Goal: Task Accomplishment & Management: Use online tool/utility

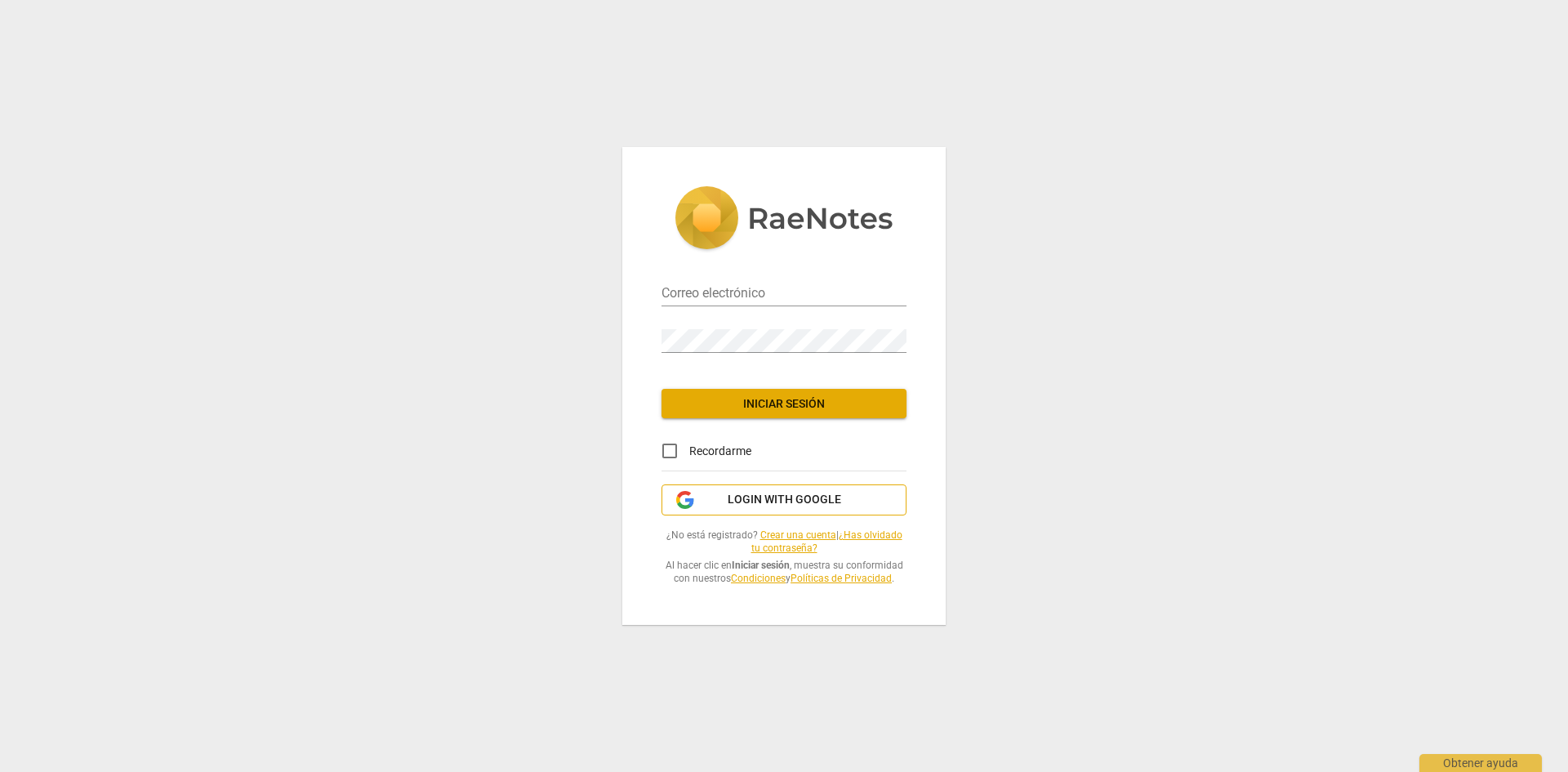
click at [803, 496] on span "Login with Google" at bounding box center [784, 499] width 114 height 17
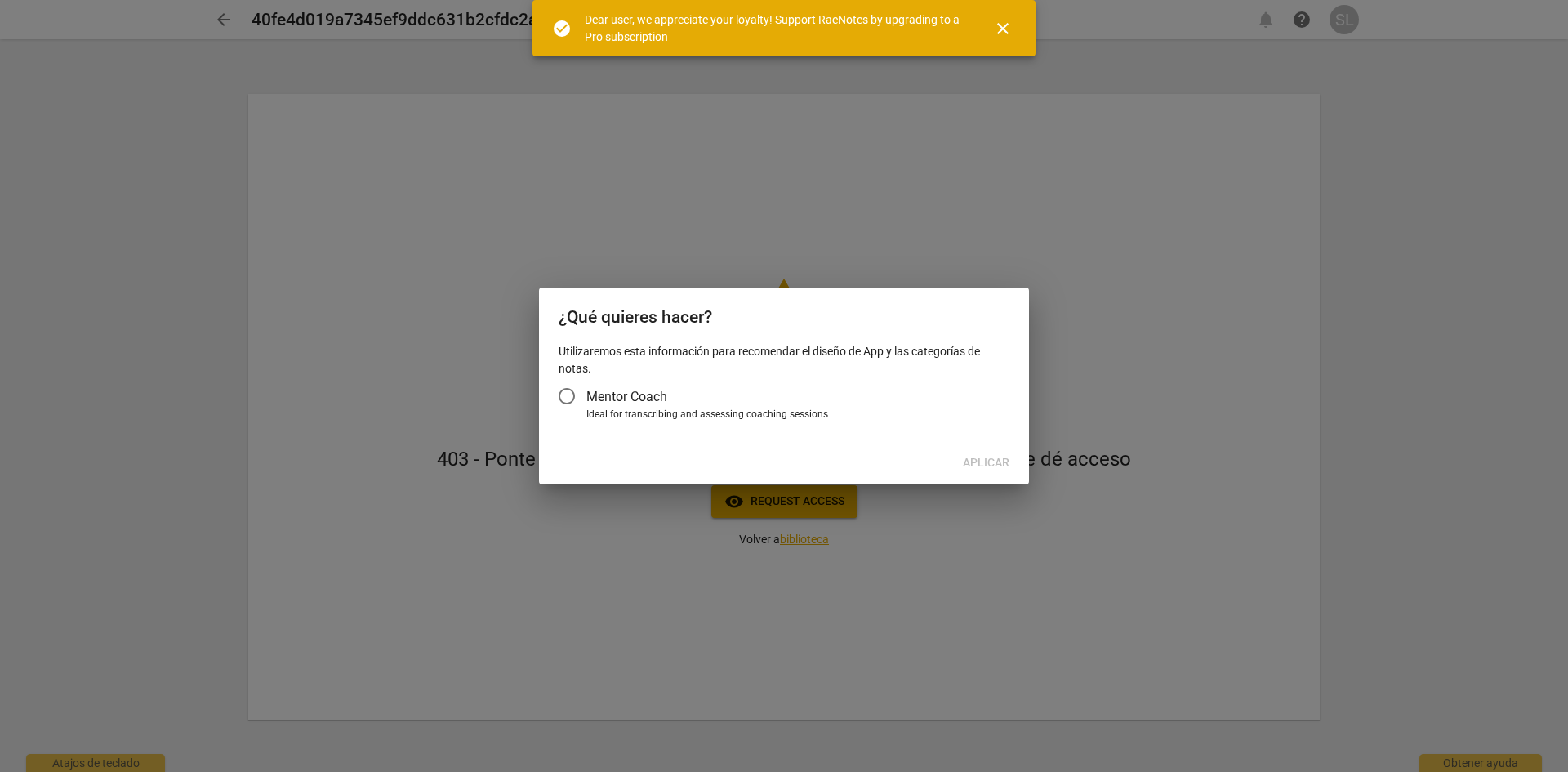
click at [567, 403] on input "Mentor Coach" at bounding box center [567, 396] width 39 height 39
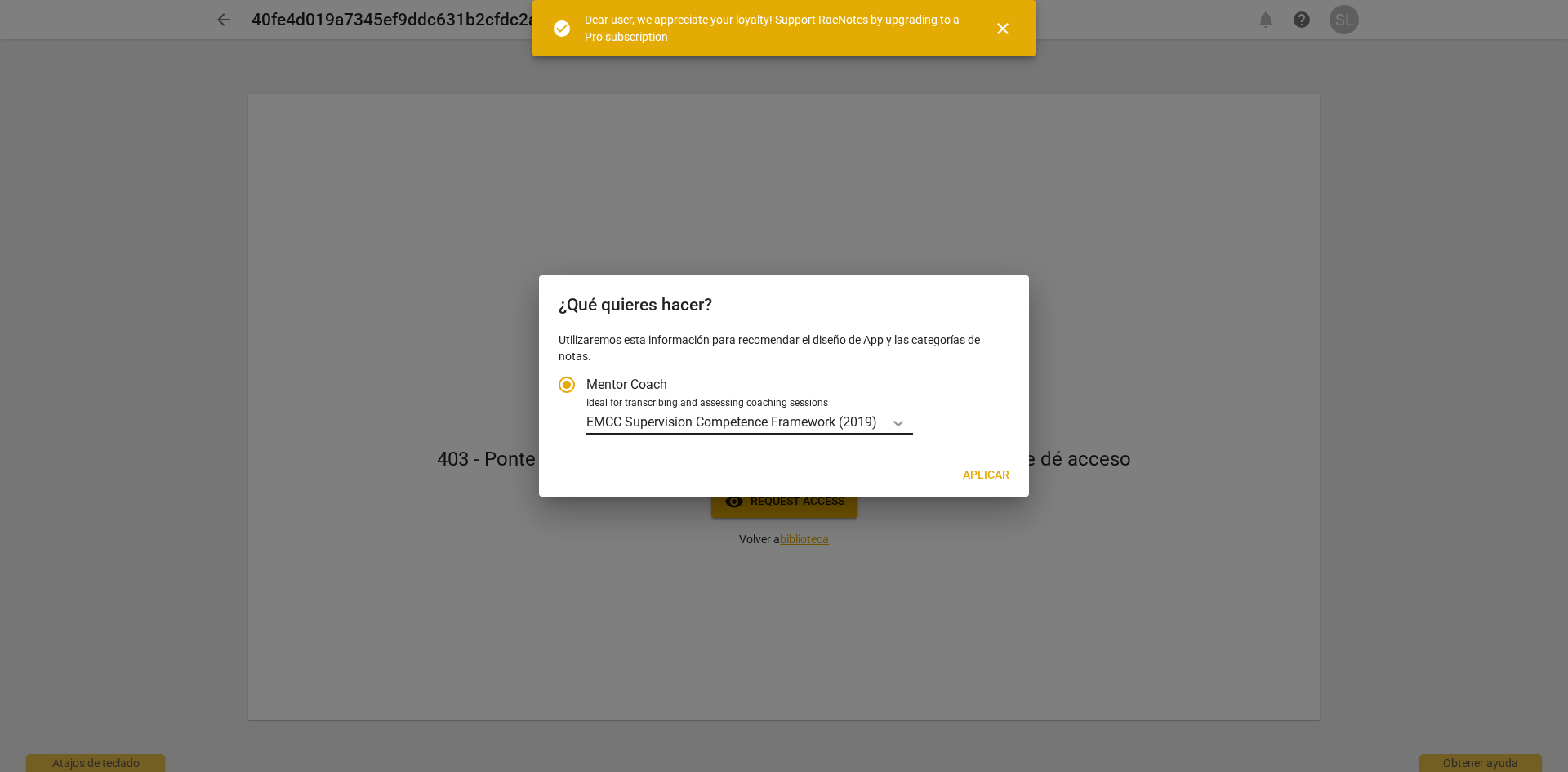
click at [904, 413] on div "Tipo de cuenta" at bounding box center [899, 423] width 29 height 23
click at [0, 0] on input "Ideal for transcribing and assessing coaching sessions EMCC Supervision Compete…" at bounding box center [0, 0] width 0 height 0
click at [904, 413] on div "Tipo de cuenta" at bounding box center [899, 423] width 29 height 23
click at [0, 0] on input "Ideal for transcribing and assessing coaching sessions EMCC Supervision Compete…" at bounding box center [0, 0] width 0 height 0
click at [904, 413] on div "Tipo de cuenta" at bounding box center [899, 423] width 29 height 23
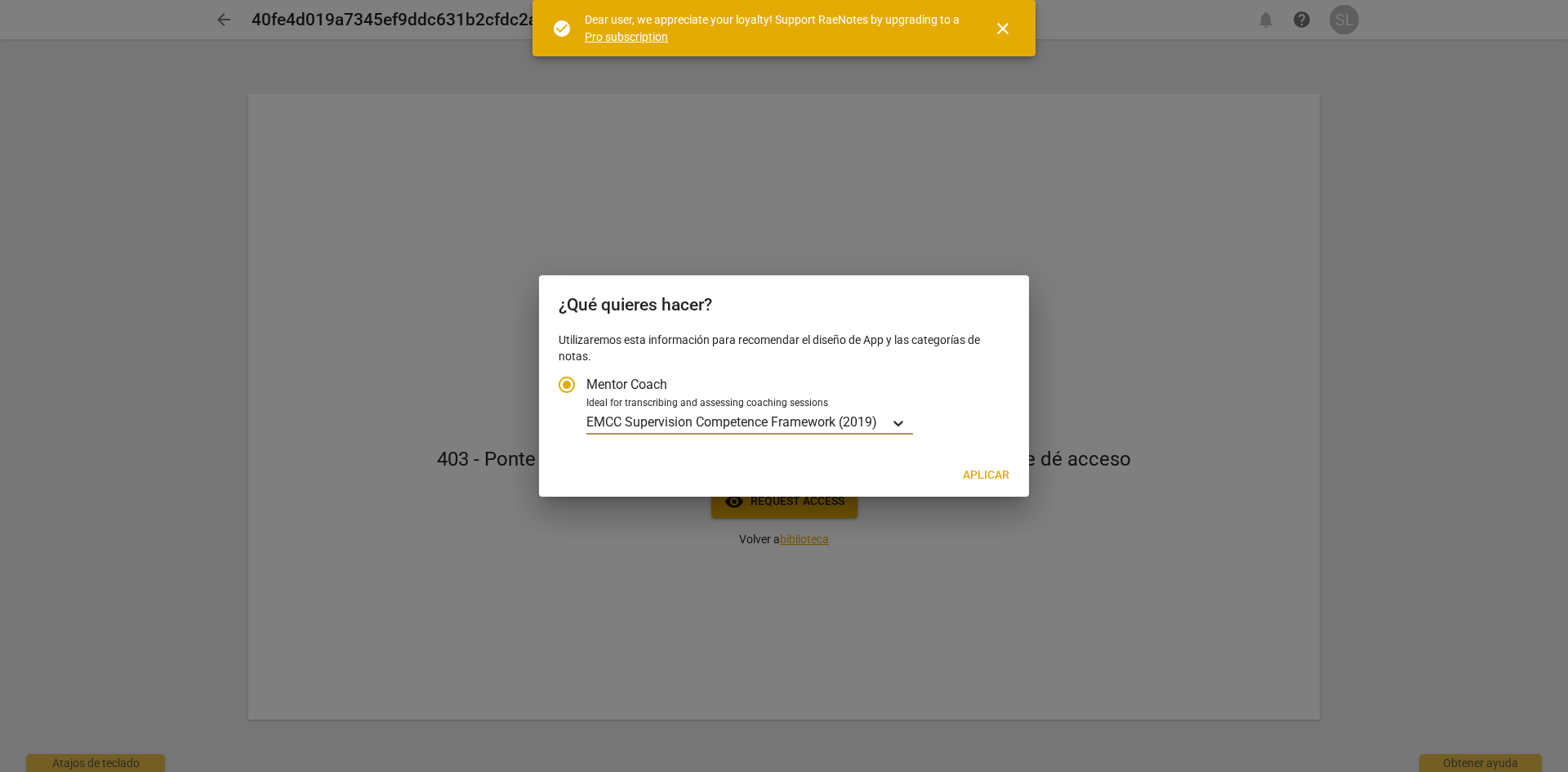
click at [0, 0] on input "Ideal for transcribing and assessing coaching sessions EMCC Supervision Compete…" at bounding box center [0, 0] width 0 height 0
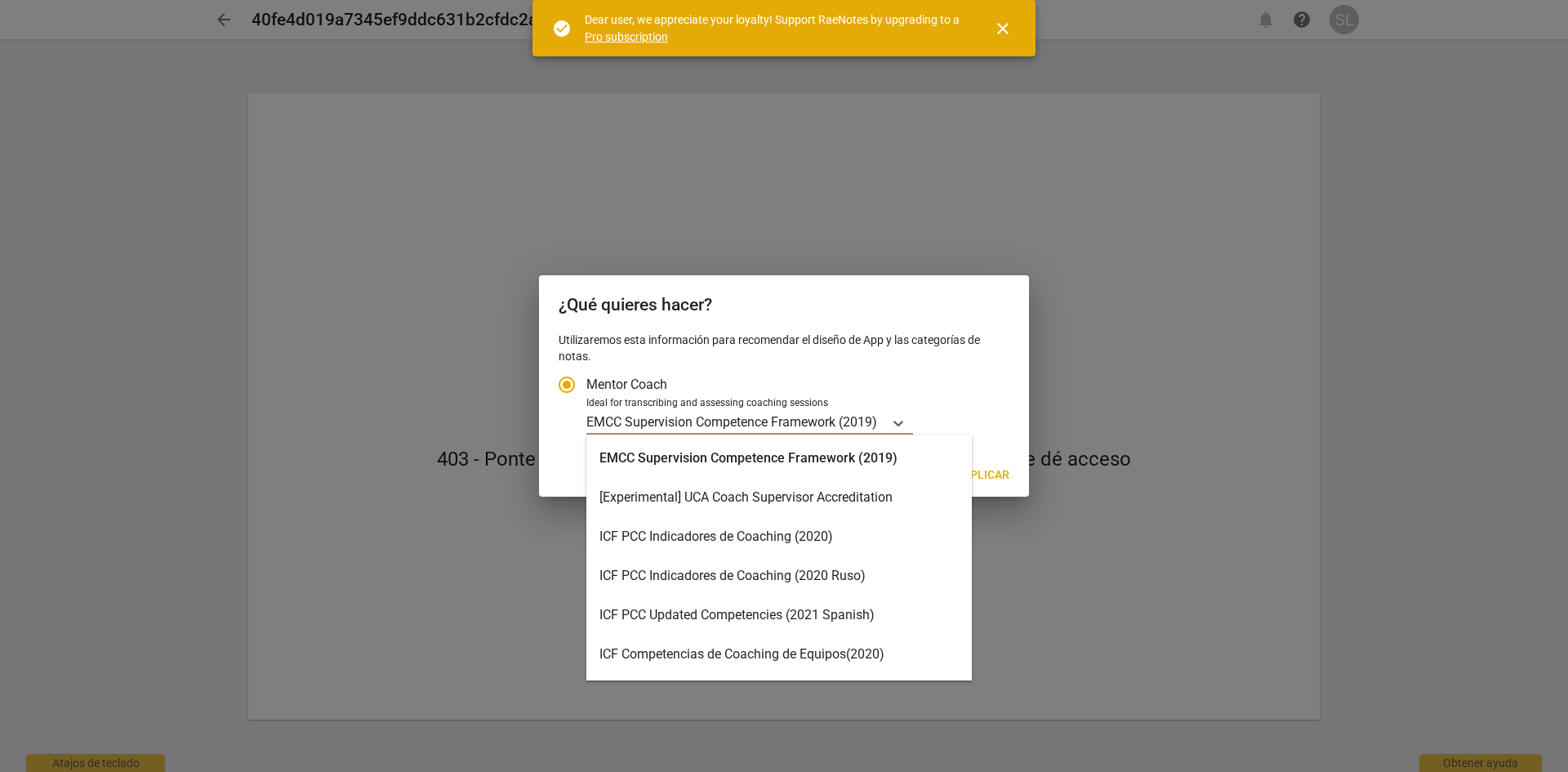
click at [847, 610] on div "ICF PCC Updated Competencies (2021 Spanish)" at bounding box center [779, 614] width 386 height 39
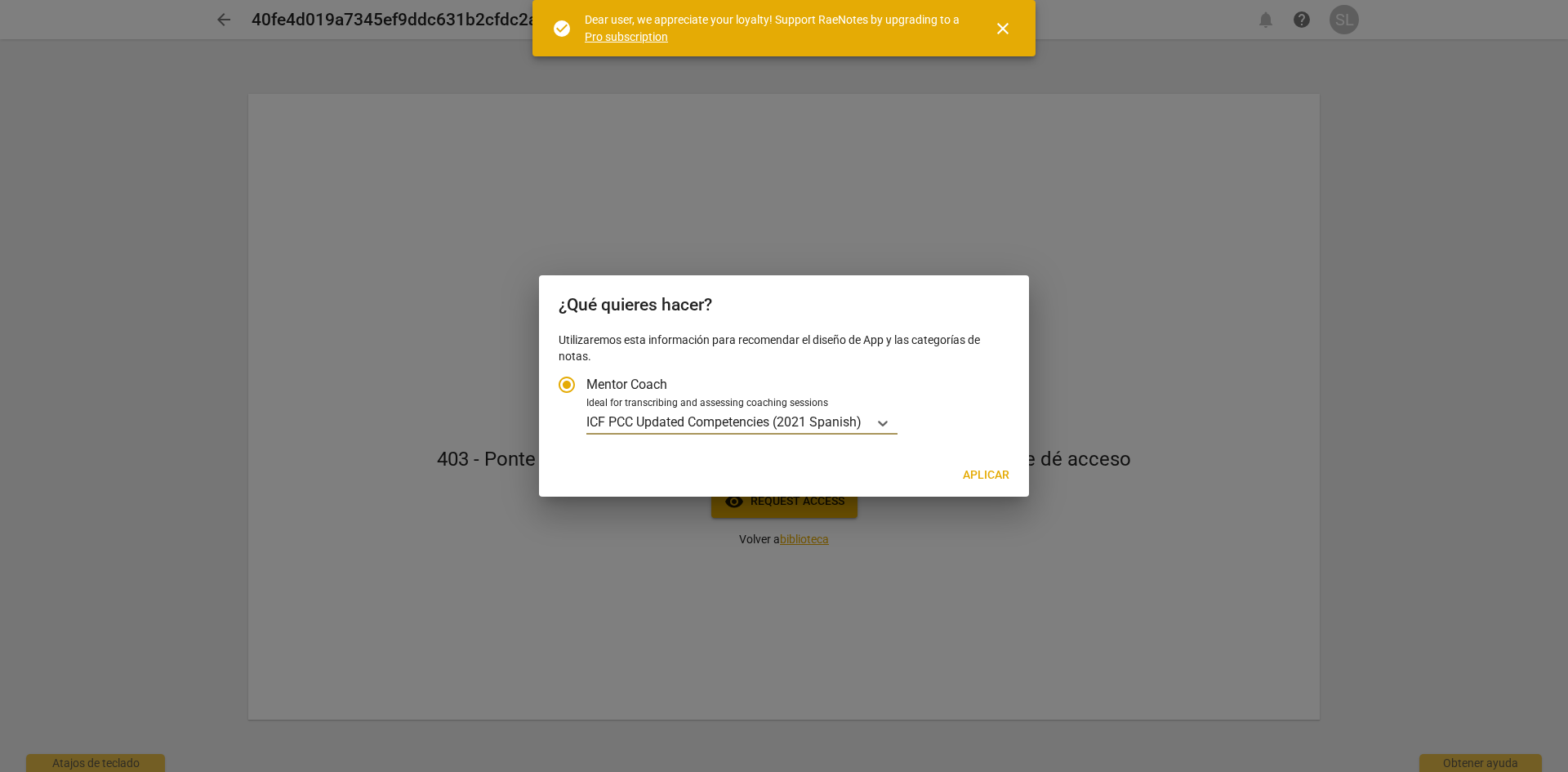
click at [865, 426] on div "ICF PCC Updated Competencies (2021 Spanish)" at bounding box center [727, 423] width 281 height 23
click at [0, 0] on input "Ideal for transcribing and assessing coaching sessions option ICF PCC Updated C…" at bounding box center [0, 0] width 0 height 0
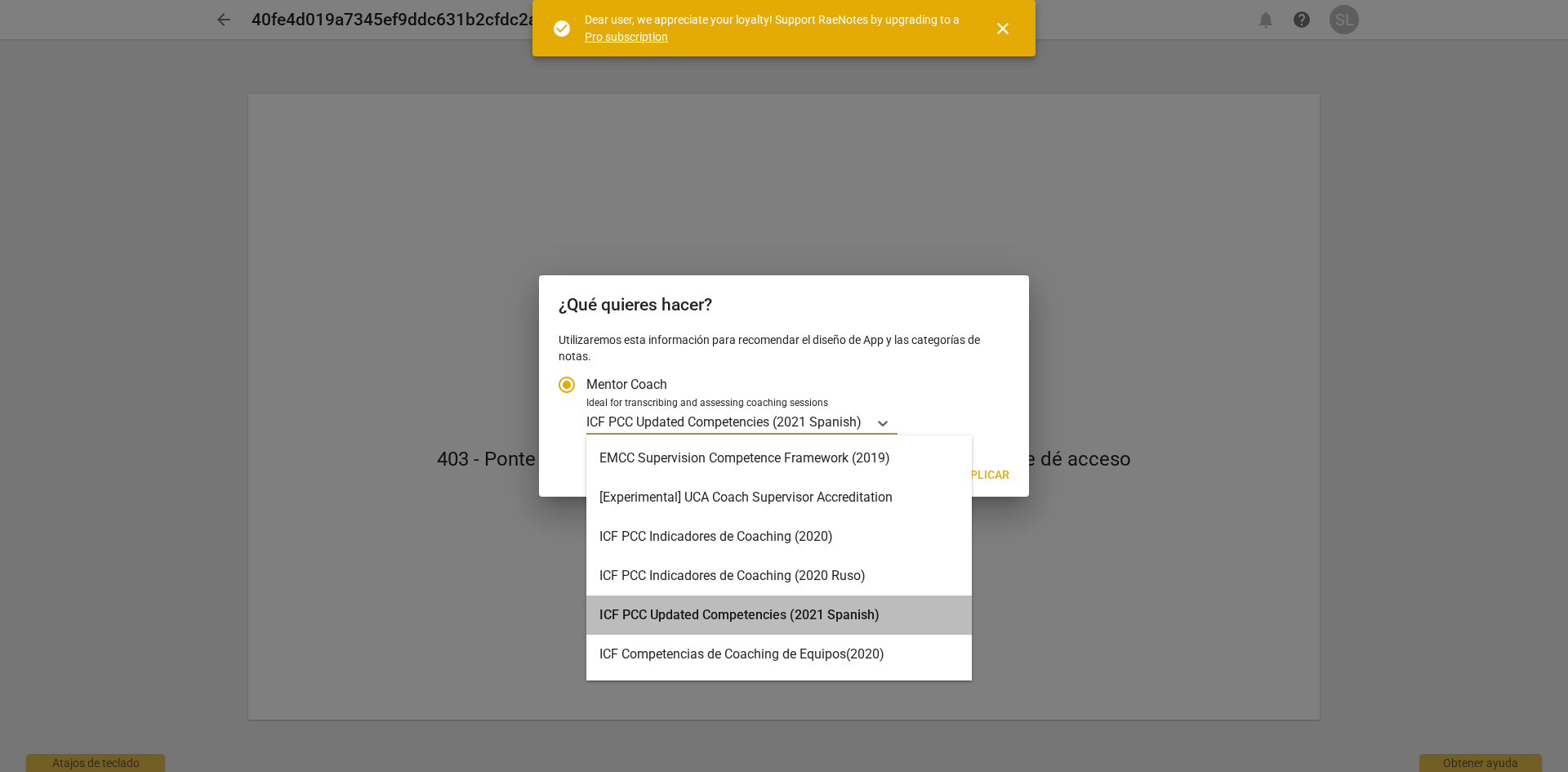
click at [853, 609] on div "ICF PCC Updated Competencies (2021 Spanish)" at bounding box center [779, 614] width 386 height 39
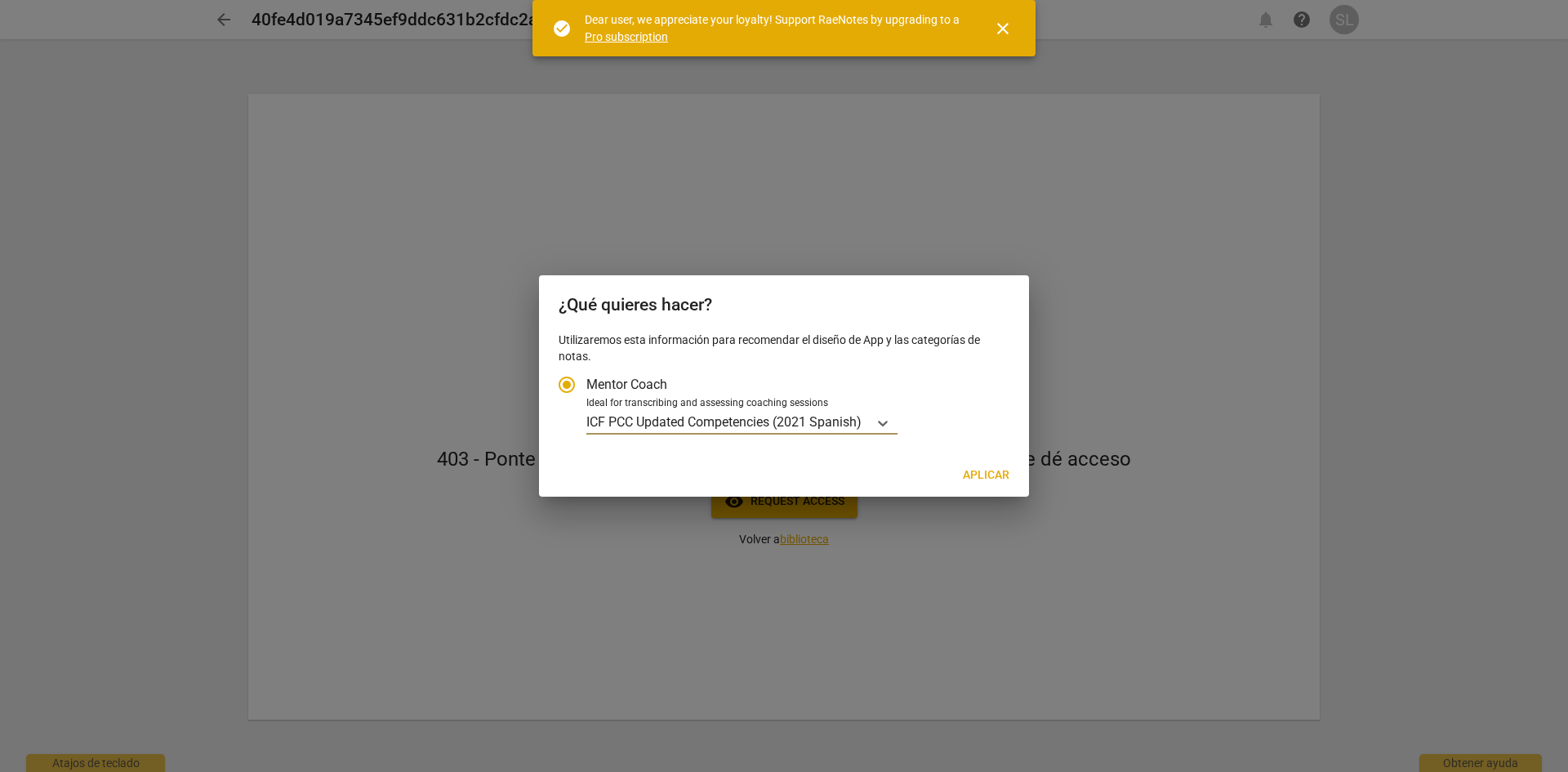
click at [987, 468] on span "Aplicar" at bounding box center [987, 475] width 47 height 17
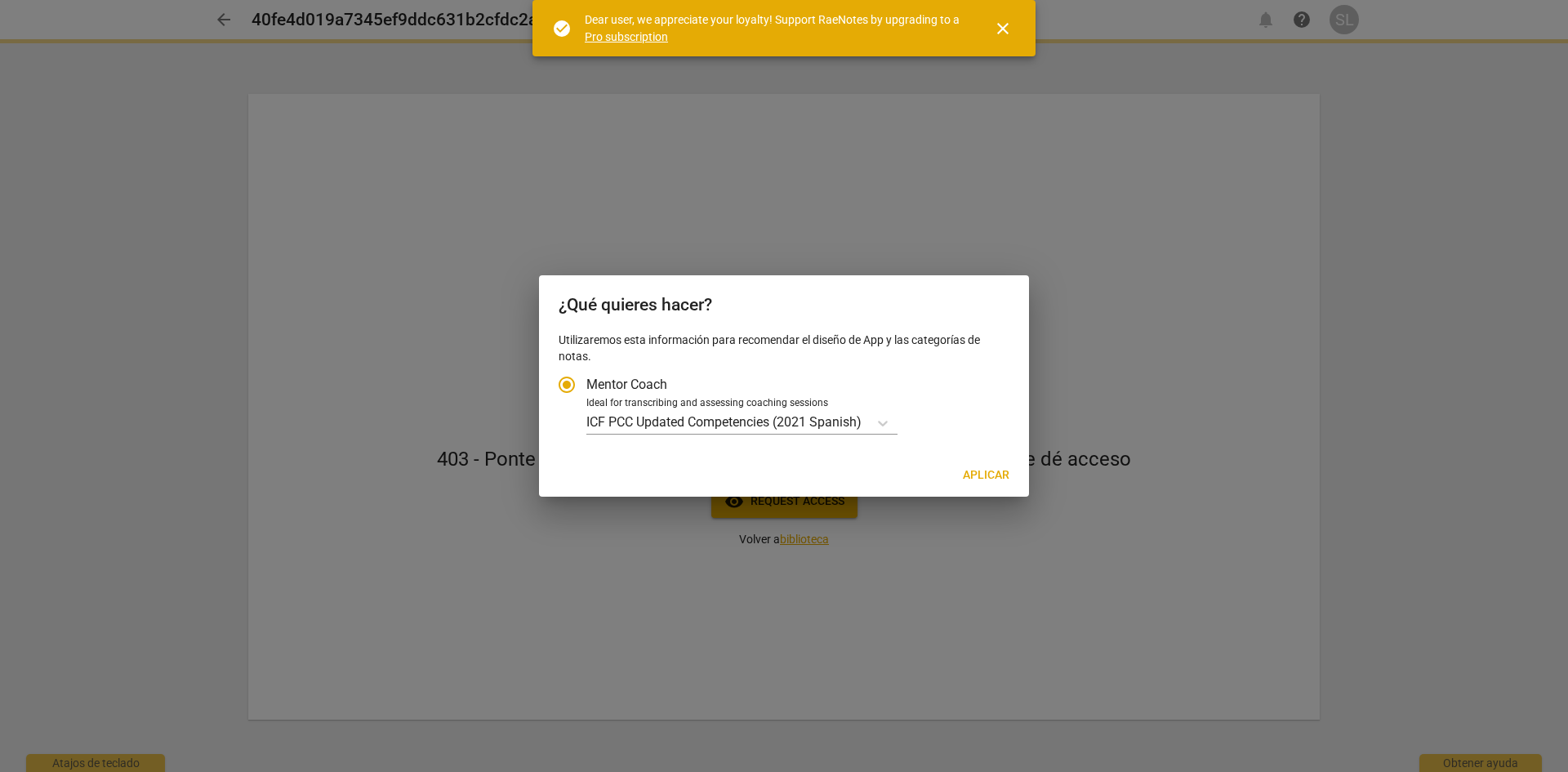
radio input "false"
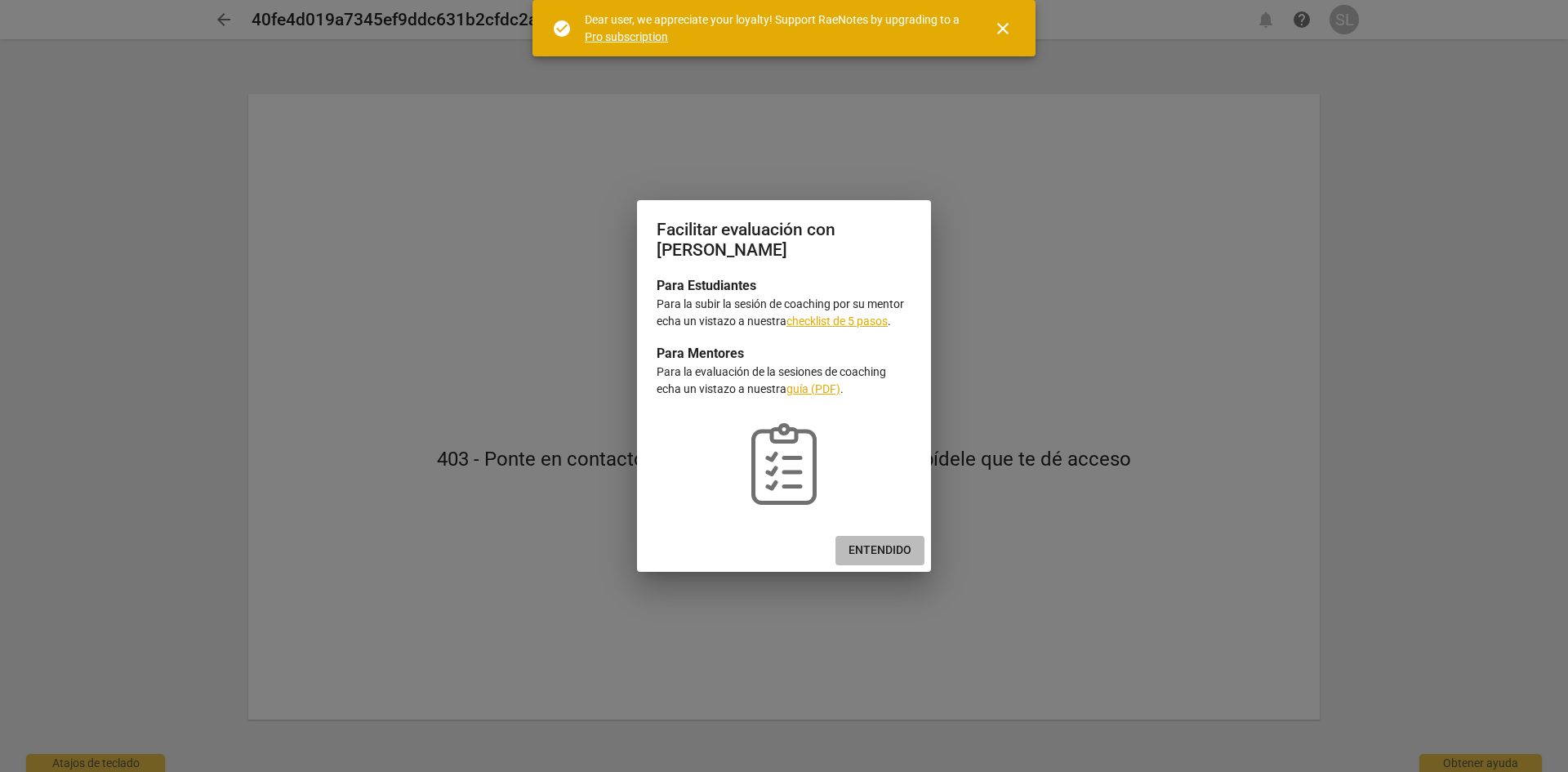
click at [878, 554] on span "Entendido" at bounding box center [879, 550] width 63 height 17
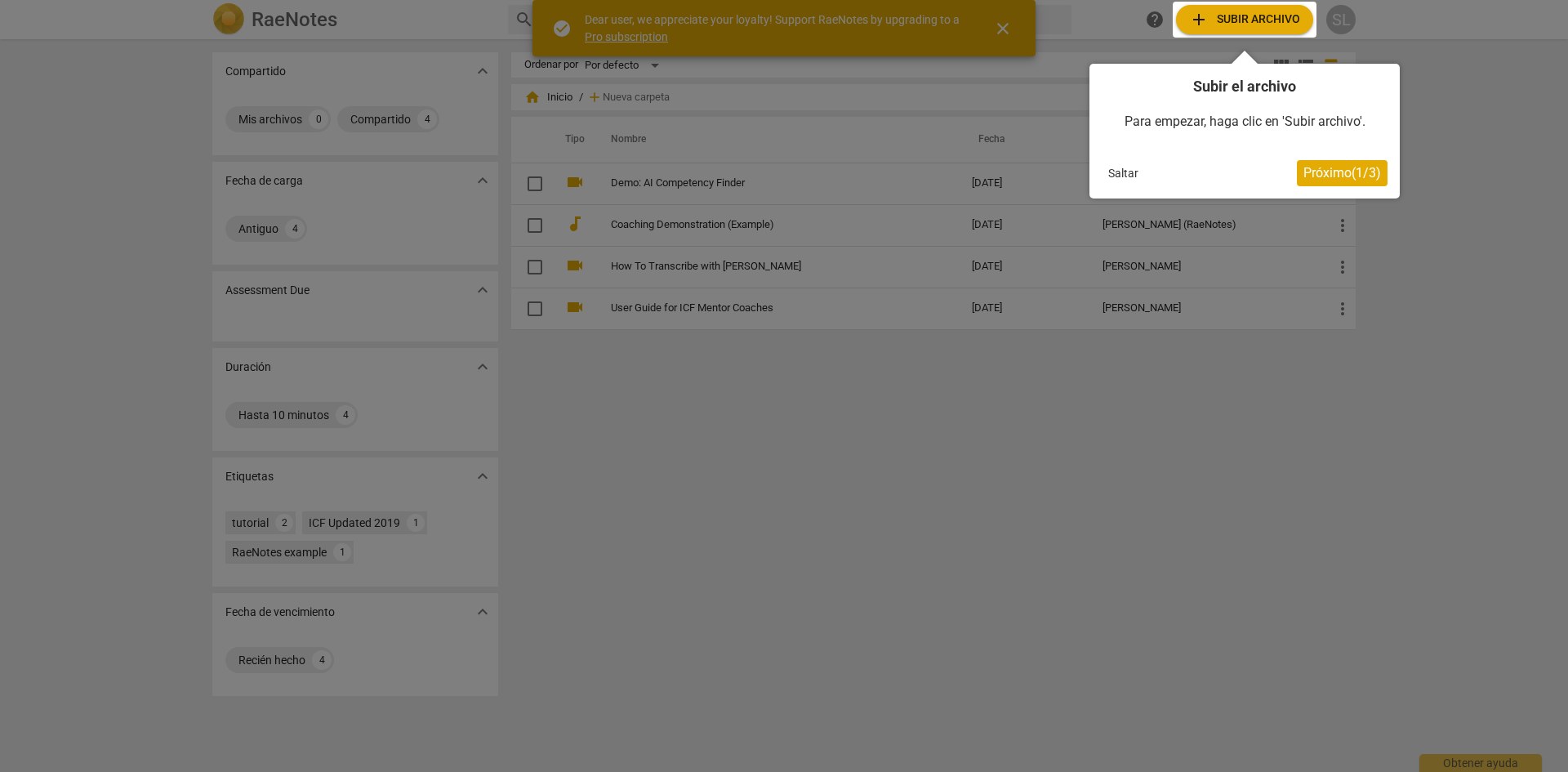
click at [1213, 21] on div at bounding box center [1245, 19] width 144 height 36
click at [1117, 187] on div "Subir el archivo Para empezar, haga clic en 'Subir archivo'. Saltar Próximo ( 1…" at bounding box center [1245, 130] width 311 height 134
click at [1122, 180] on button "Saltar" at bounding box center [1123, 172] width 43 height 24
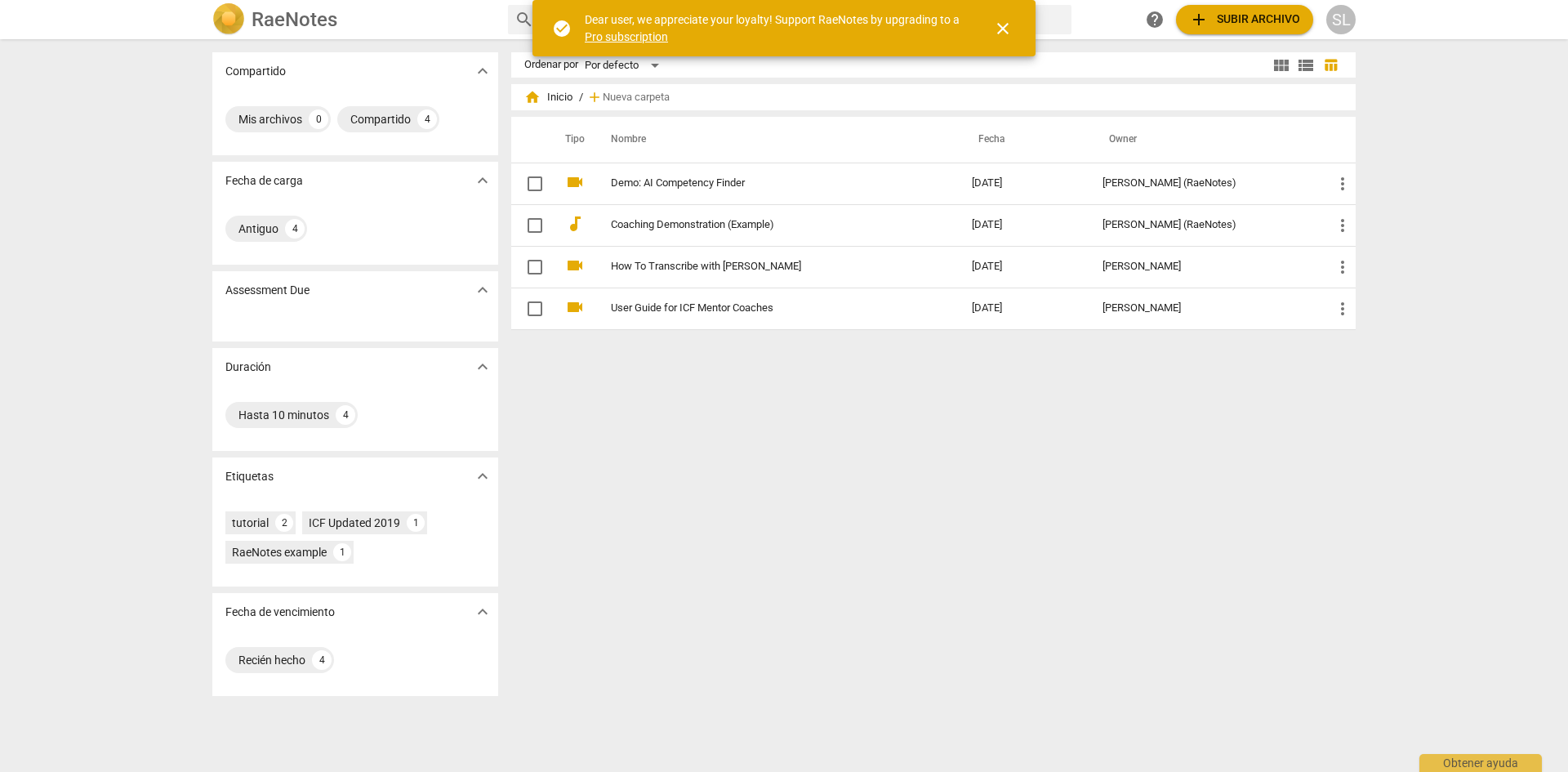
click at [1251, 14] on span "add Subir archivo" at bounding box center [1245, 19] width 111 height 19
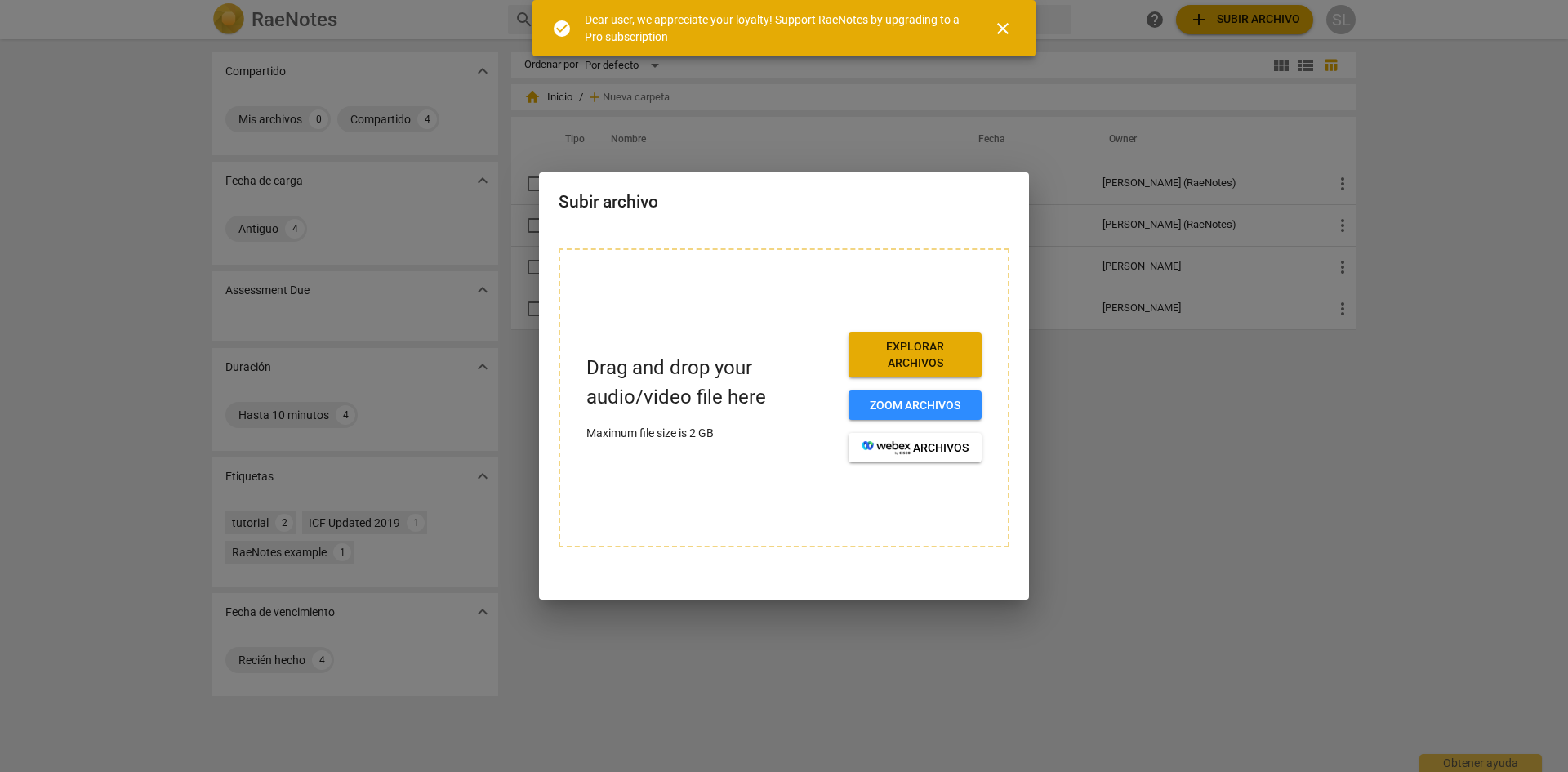
click at [1004, 22] on span "close" at bounding box center [1003, 28] width 19 height 19
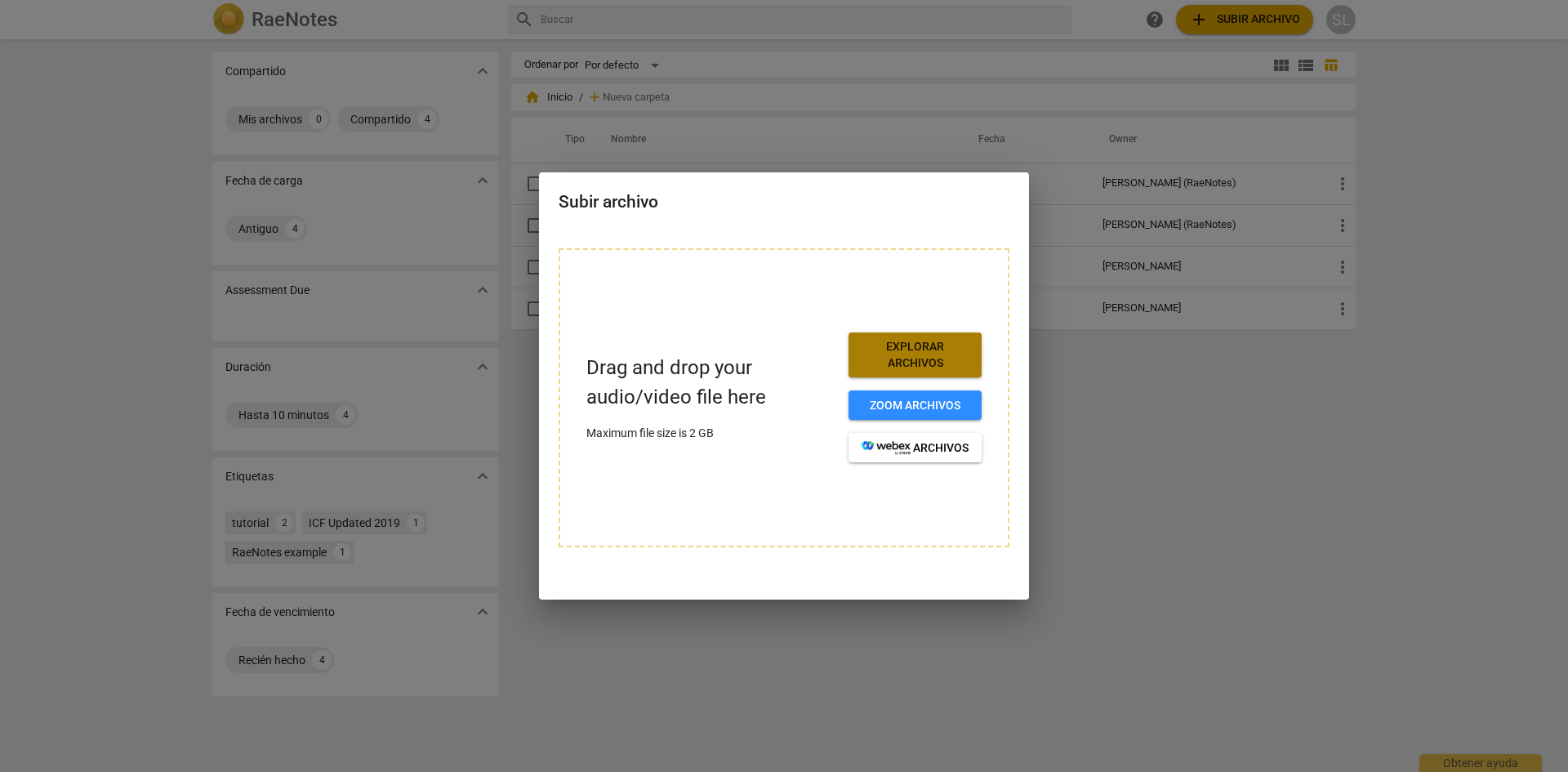
click at [928, 347] on span "Explorar archivos" at bounding box center [915, 354] width 107 height 32
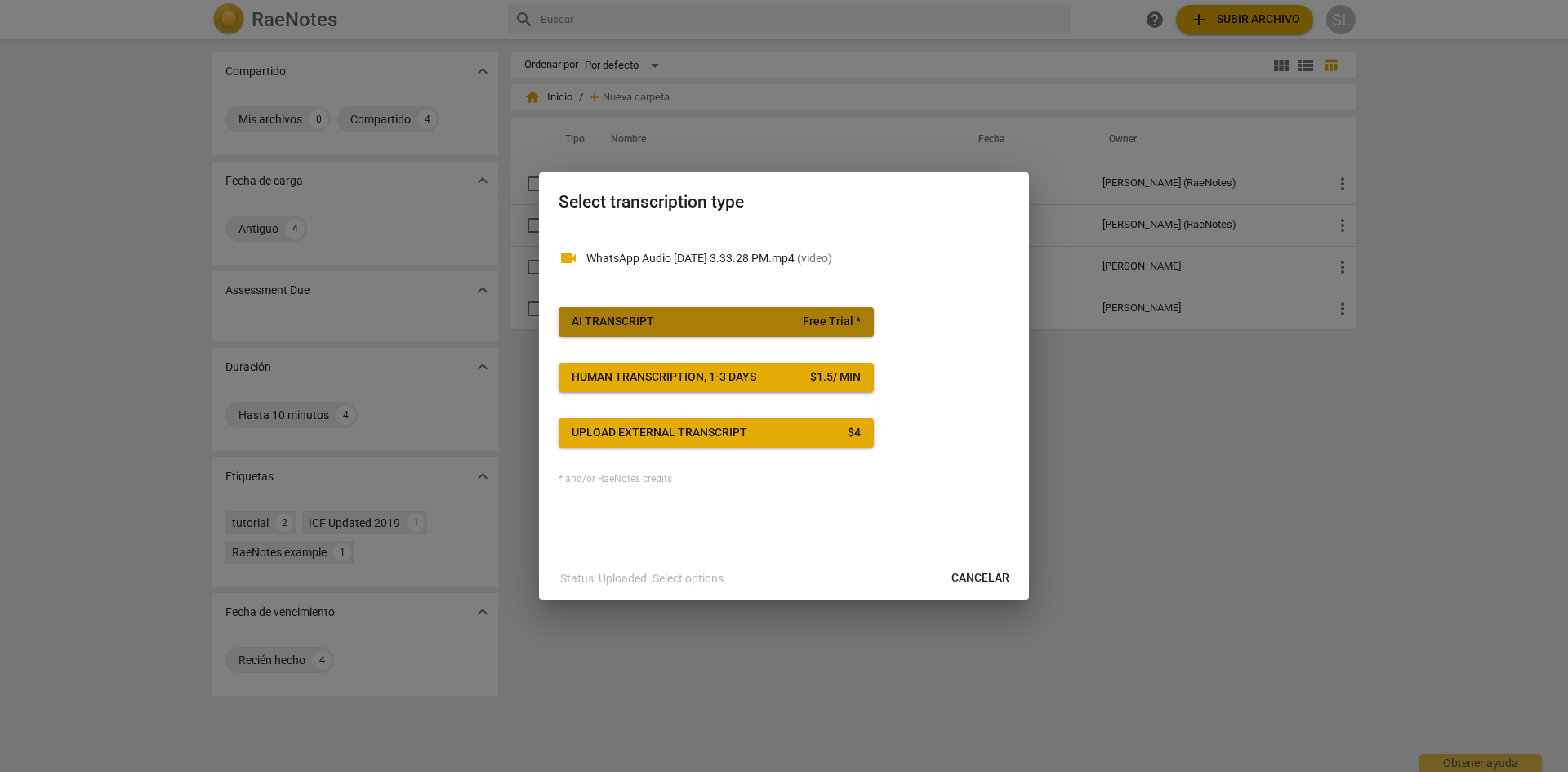
click at [708, 316] on span "AI Transcript Free Trial *" at bounding box center [716, 321] width 289 height 17
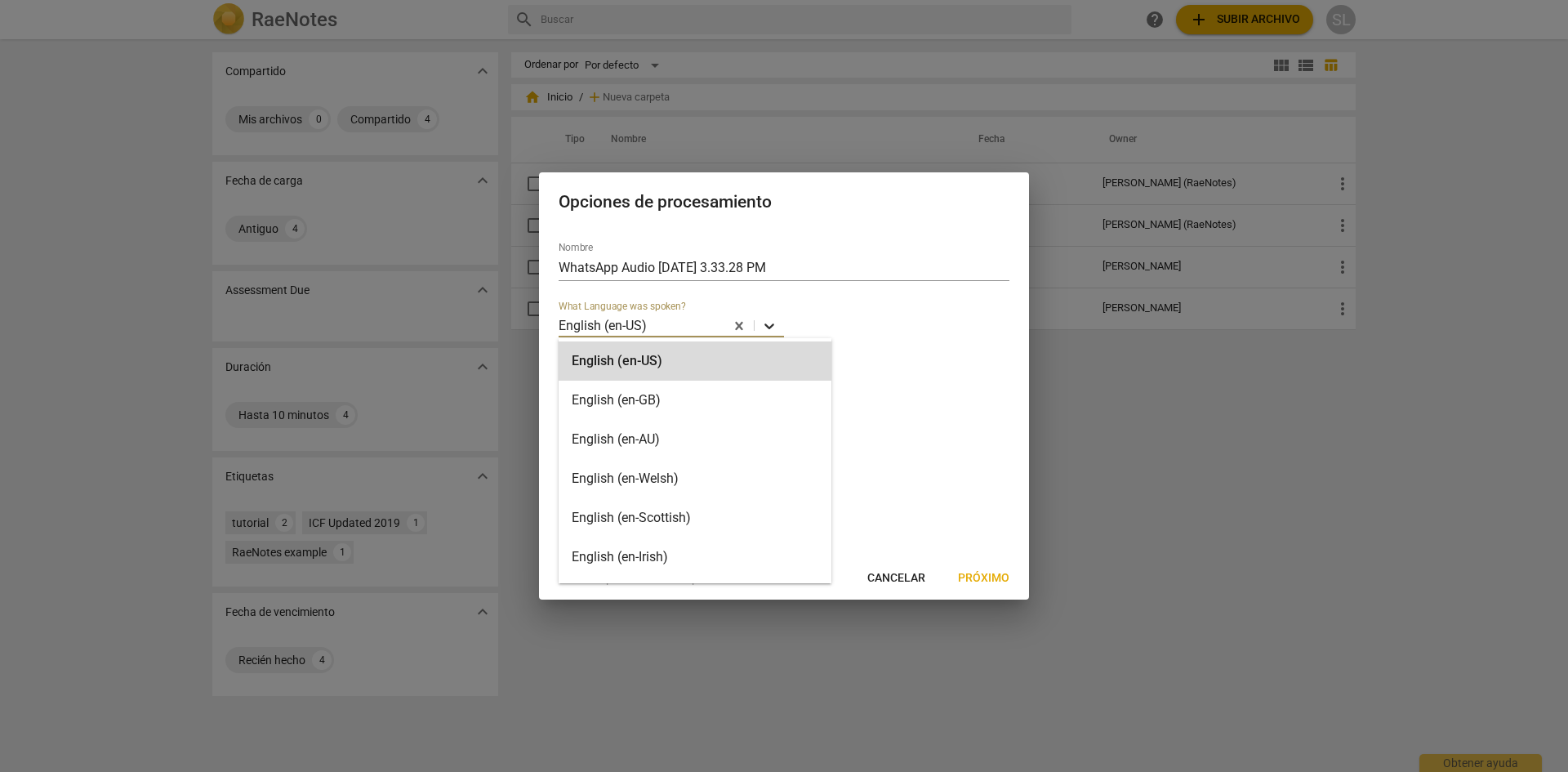
click at [763, 332] on icon at bounding box center [769, 325] width 17 height 17
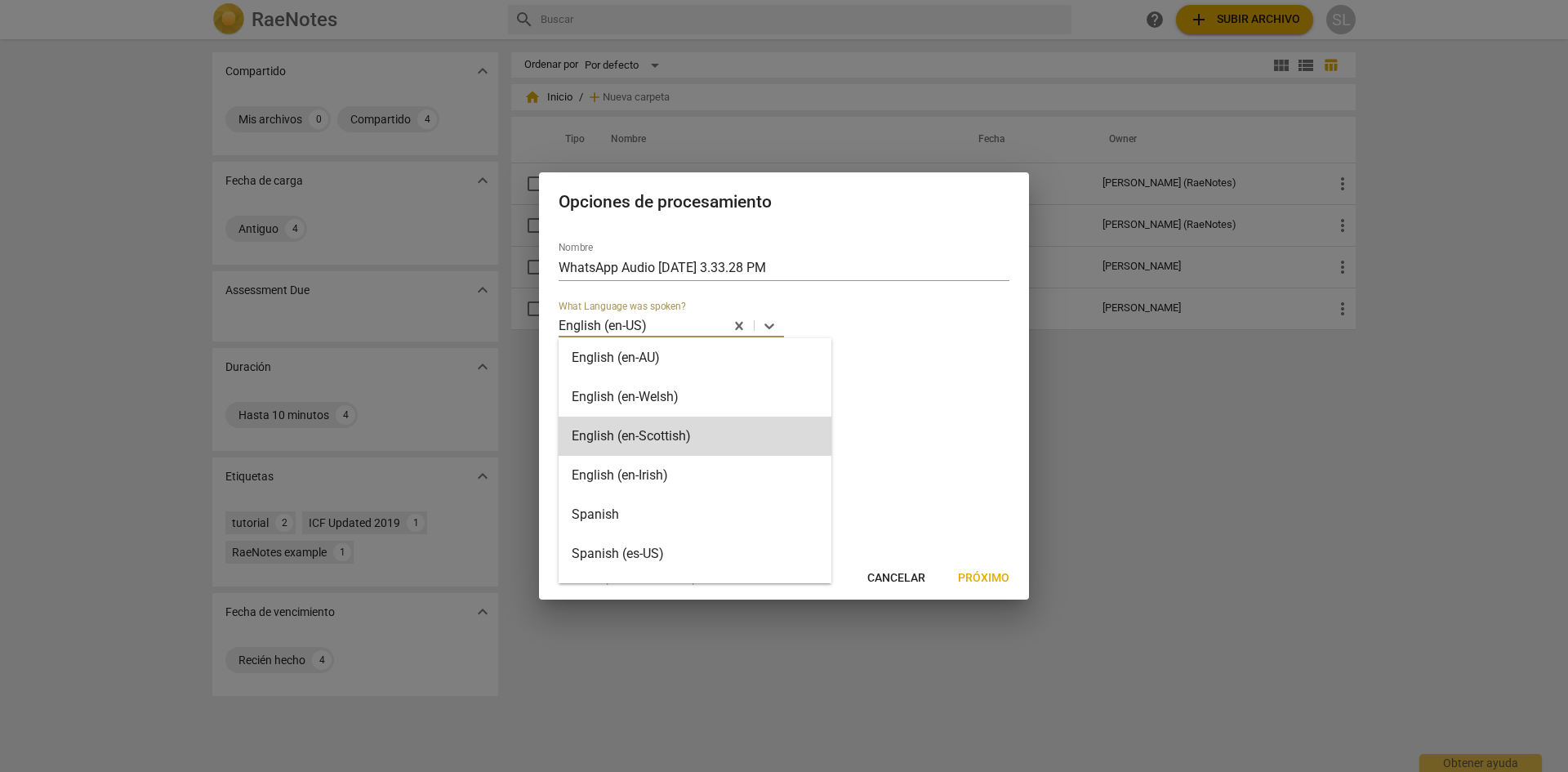
scroll to position [164, 0]
click at [630, 423] on div "Spanish" at bounding box center [695, 432] width 273 height 39
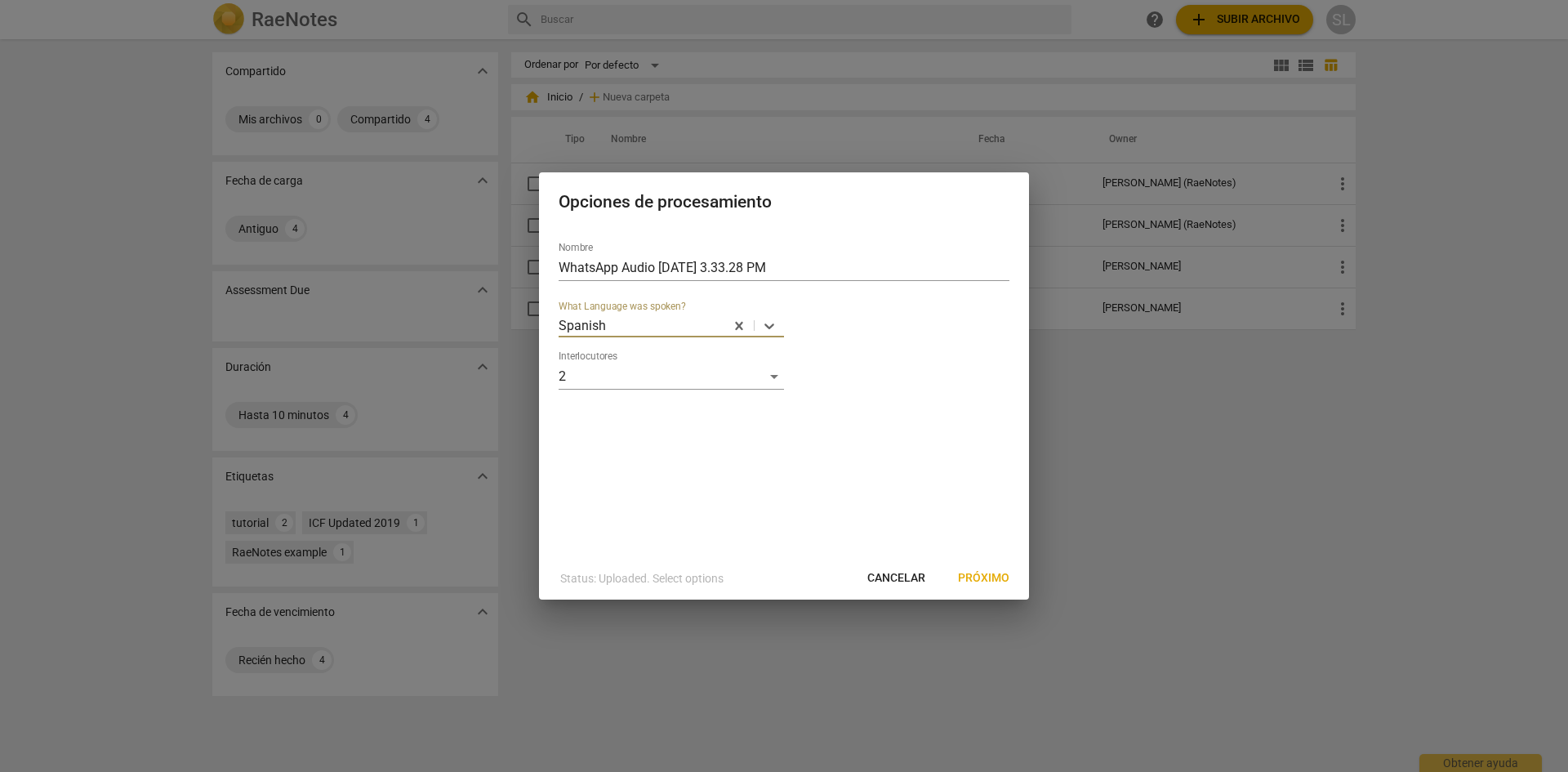
click at [961, 578] on span "Próximo" at bounding box center [984, 577] width 52 height 17
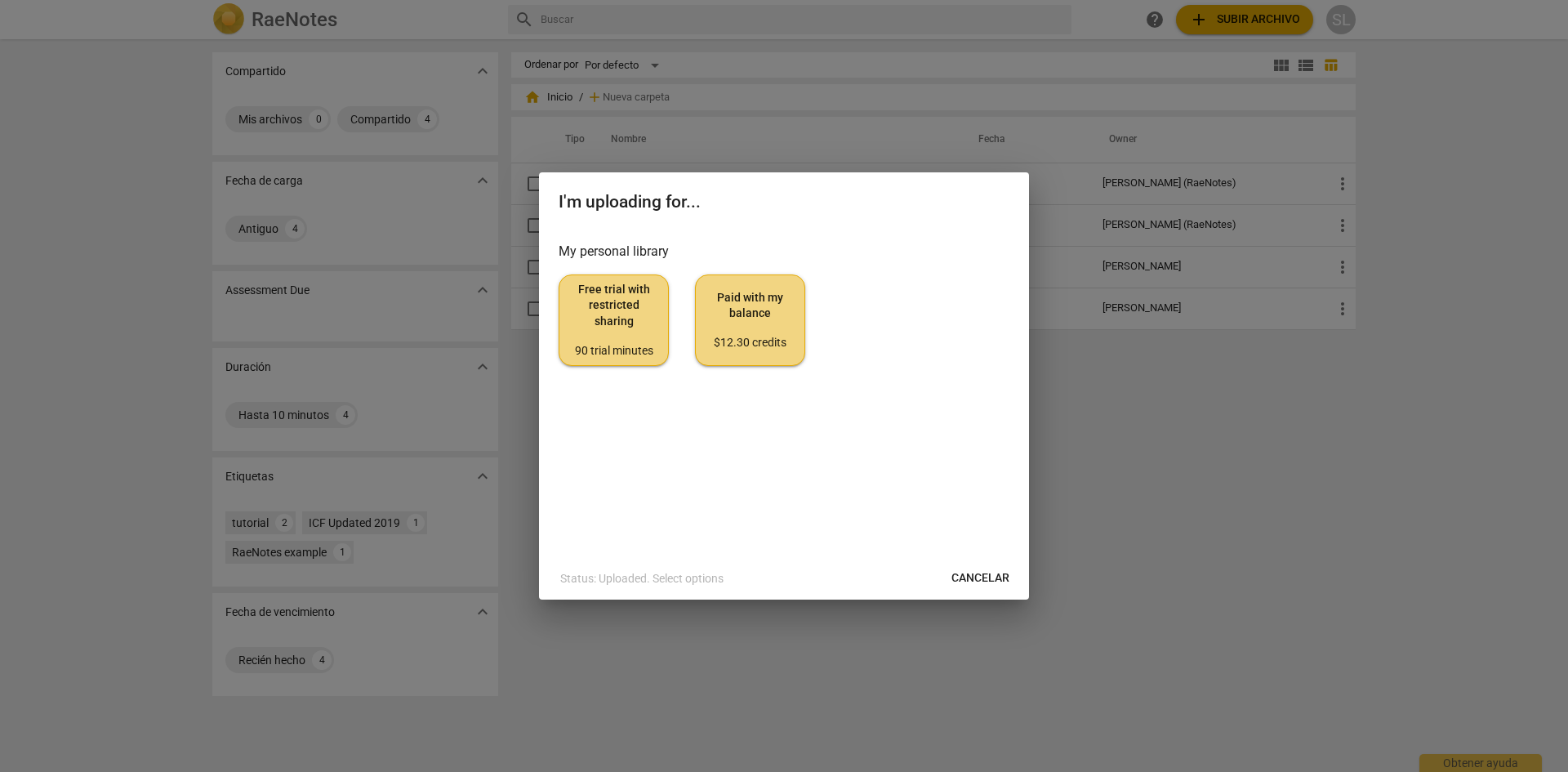
click at [630, 323] on span "Free trial with restricted sharing 90 trial minutes" at bounding box center [614, 319] width 83 height 77
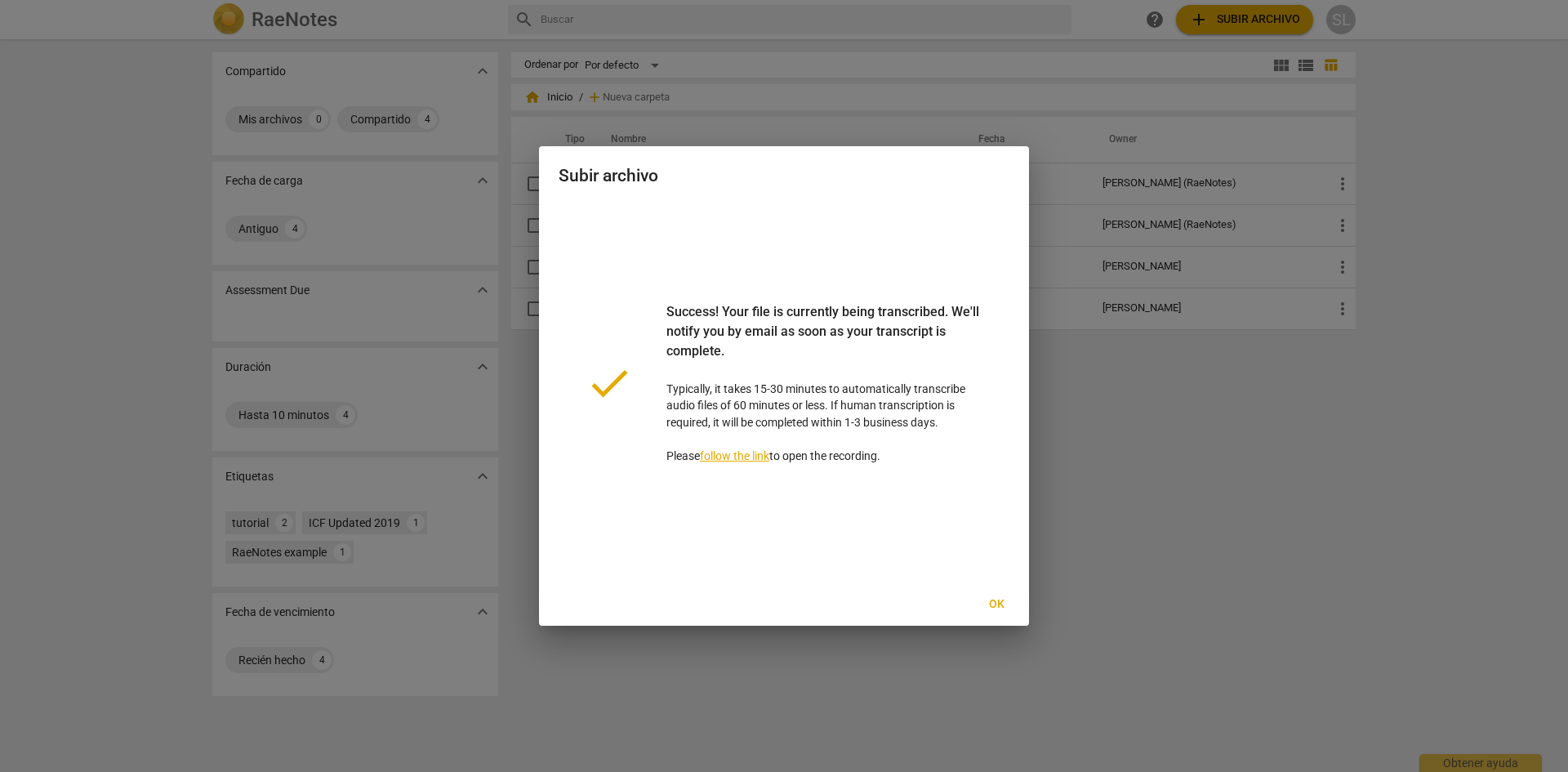
click at [996, 601] on span "Ok" at bounding box center [996, 604] width 26 height 17
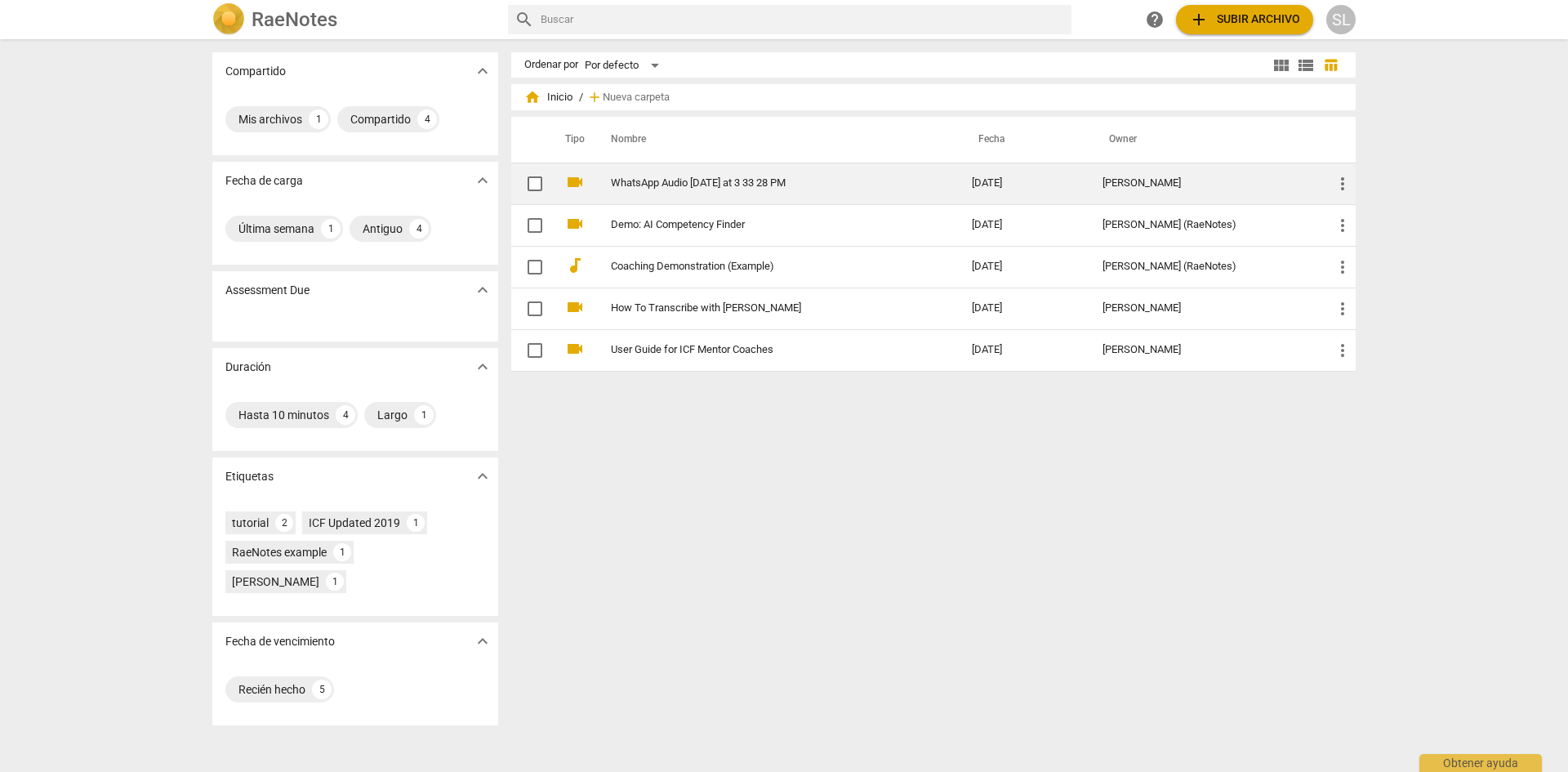
click at [677, 185] on link "WhatsApp Audio [DATE] at 3 33 28 PM" at bounding box center [762, 183] width 302 height 13
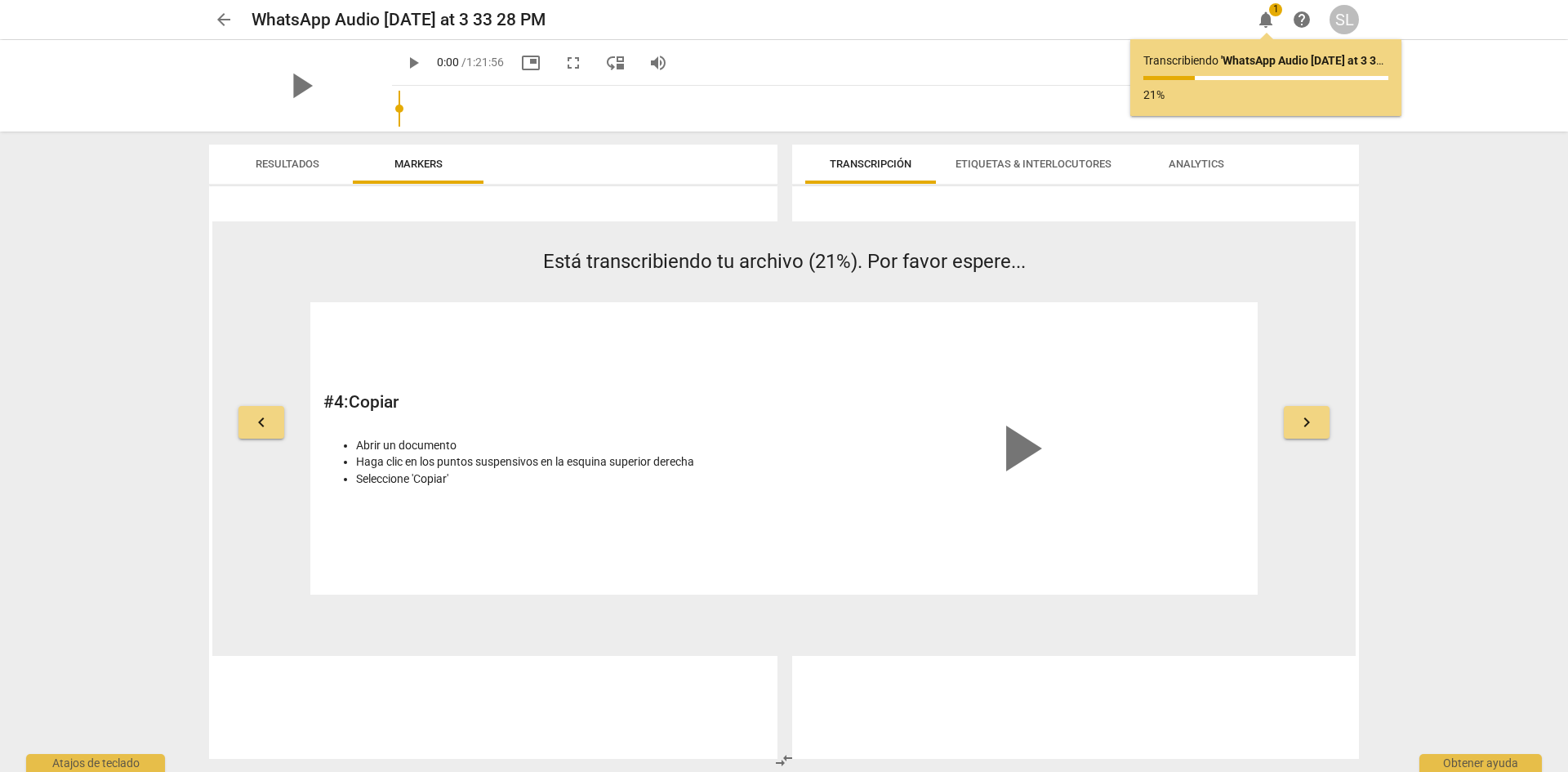
click at [1265, 152] on div "Transcripción Etiquetas & Interlocutores Analytics" at bounding box center [1075, 164] width 541 height 39
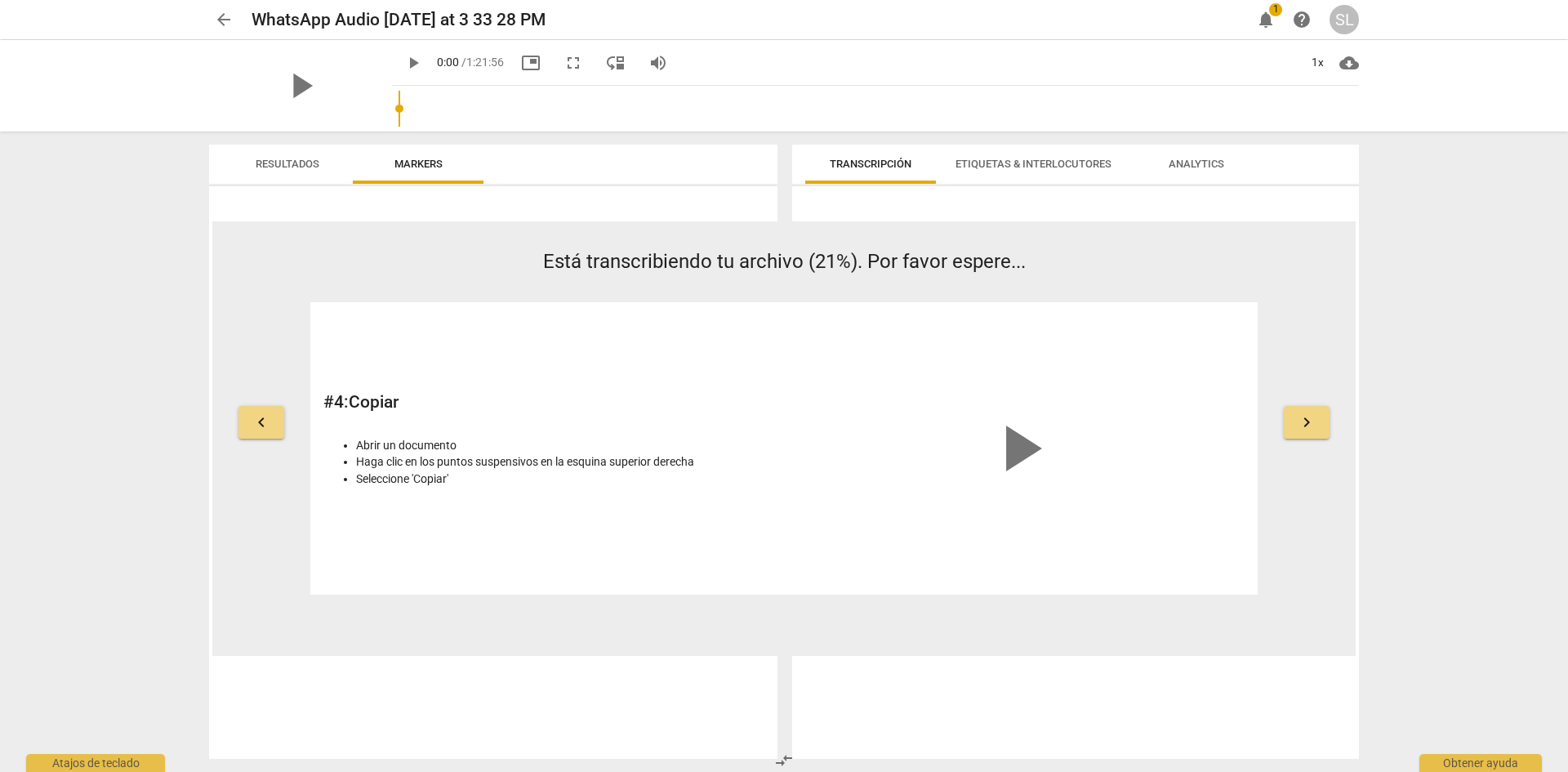
click at [1265, 152] on div "Transcripción Etiquetas & Interlocutores Analytics" at bounding box center [1075, 164] width 541 height 39
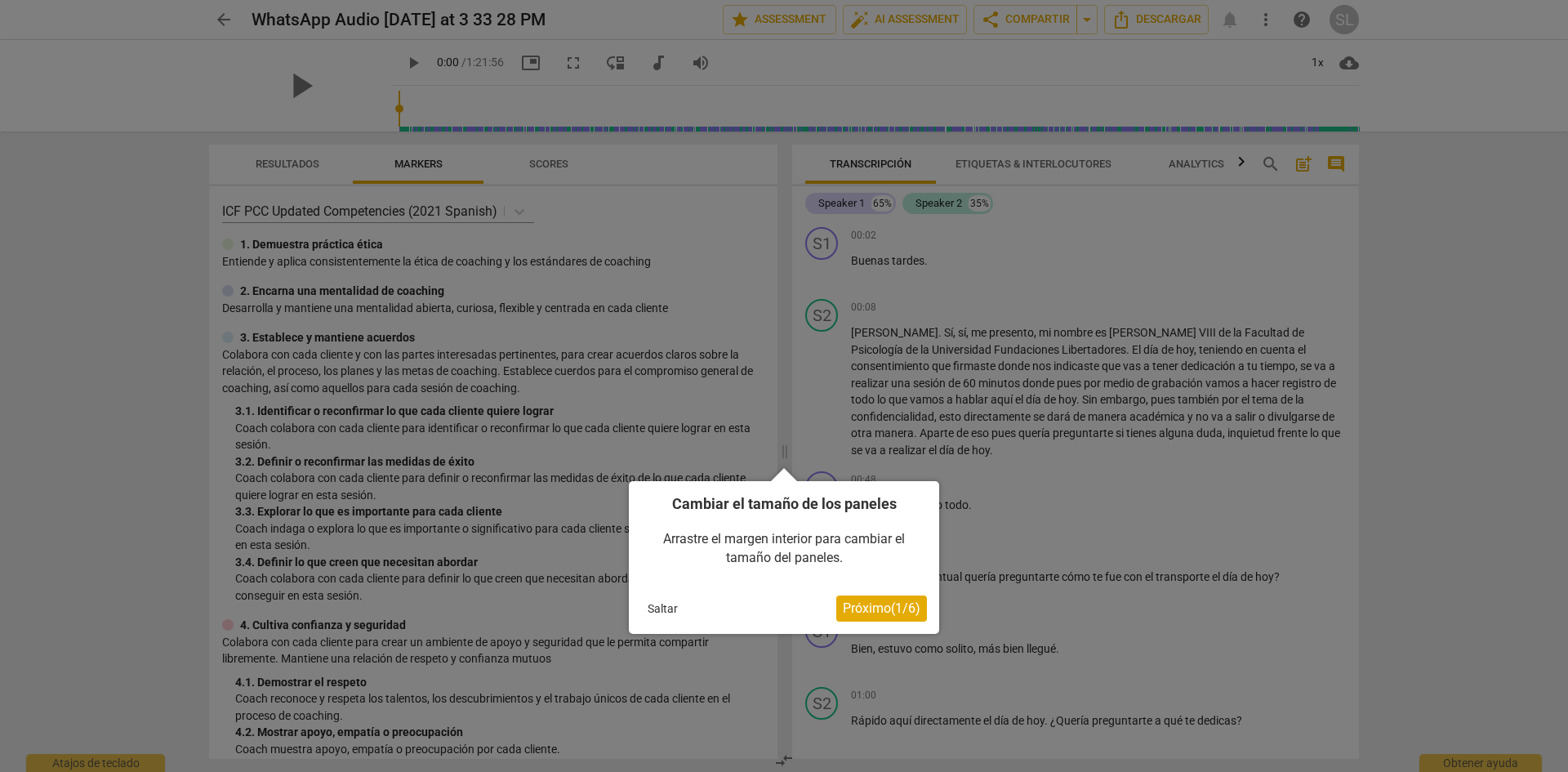
click at [1479, 236] on div at bounding box center [784, 386] width 1568 height 772
click at [671, 617] on button "Saltar" at bounding box center [662, 607] width 43 height 24
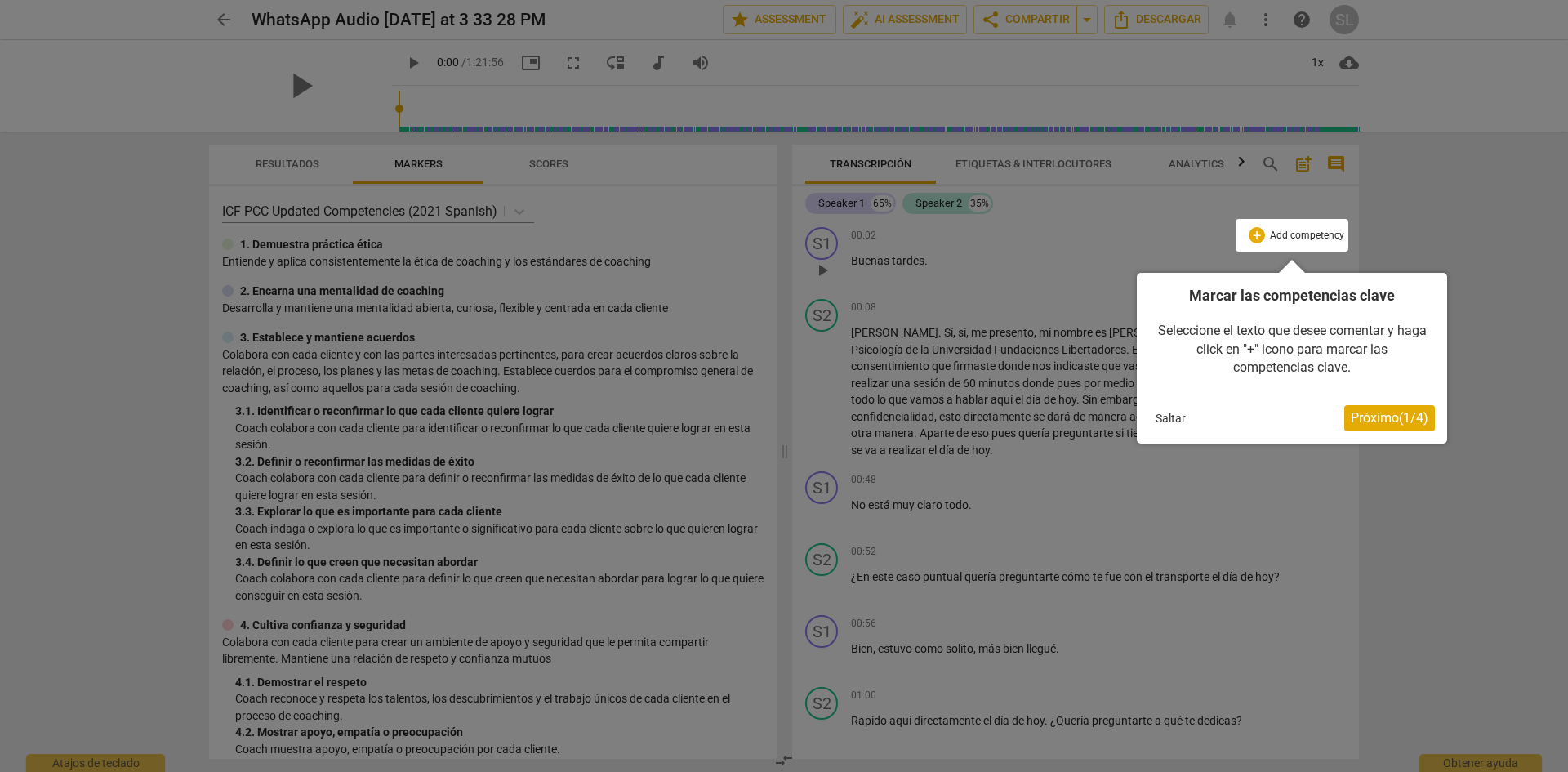
click at [1172, 426] on button "Saltar" at bounding box center [1171, 418] width 43 height 24
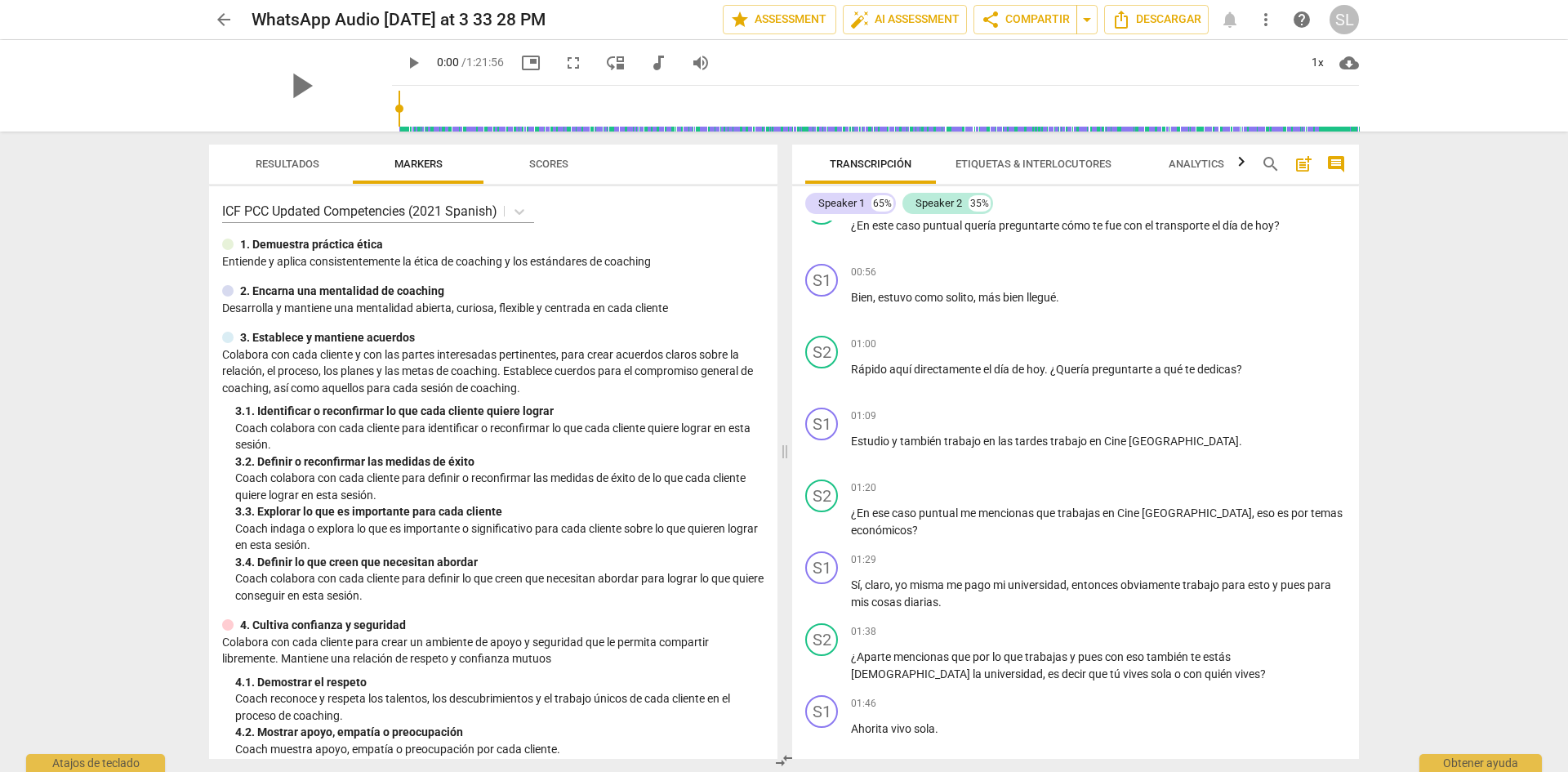
scroll to position [326, 0]
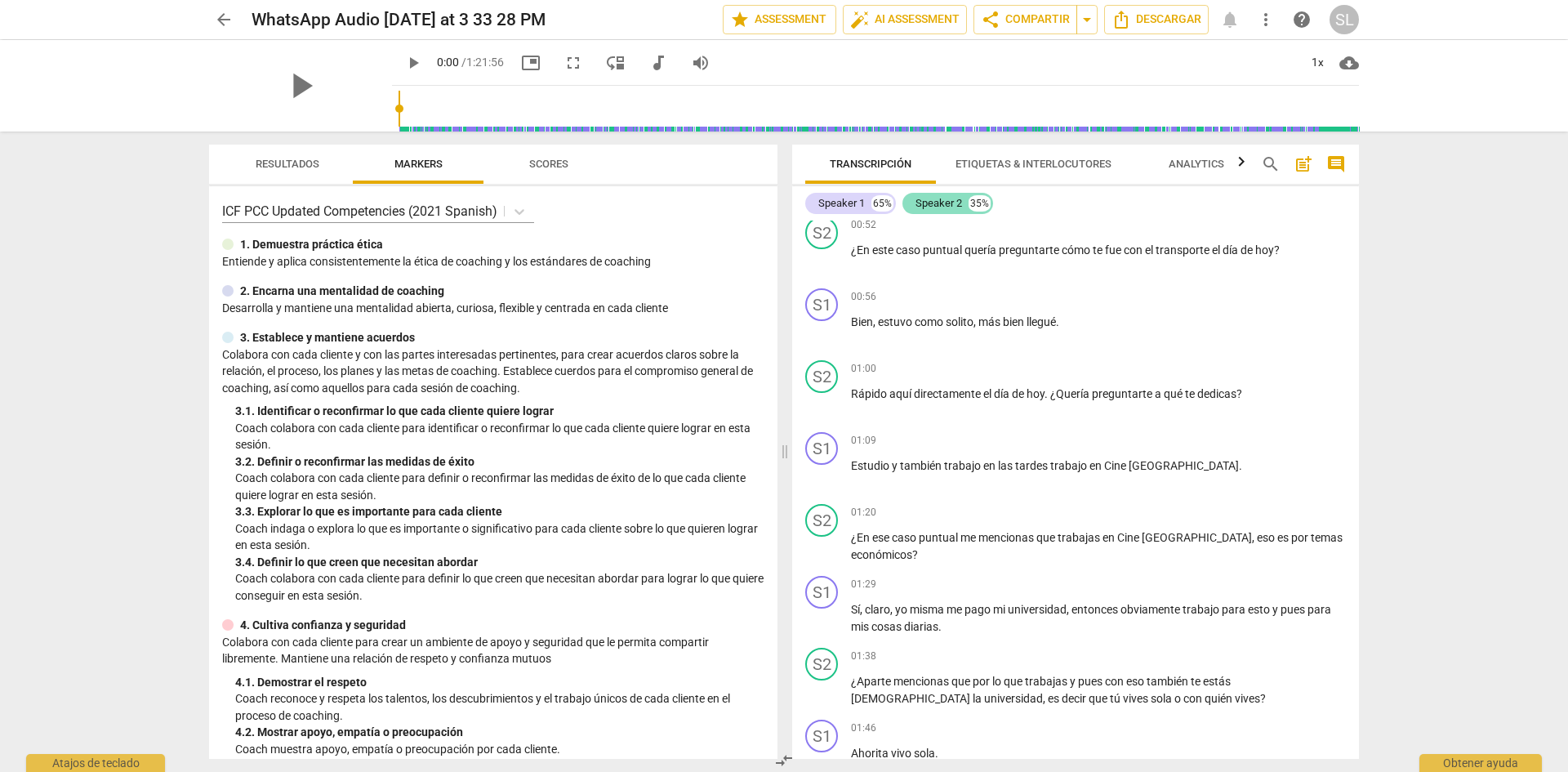
click at [949, 203] on div "Speaker 2" at bounding box center [939, 202] width 47 height 17
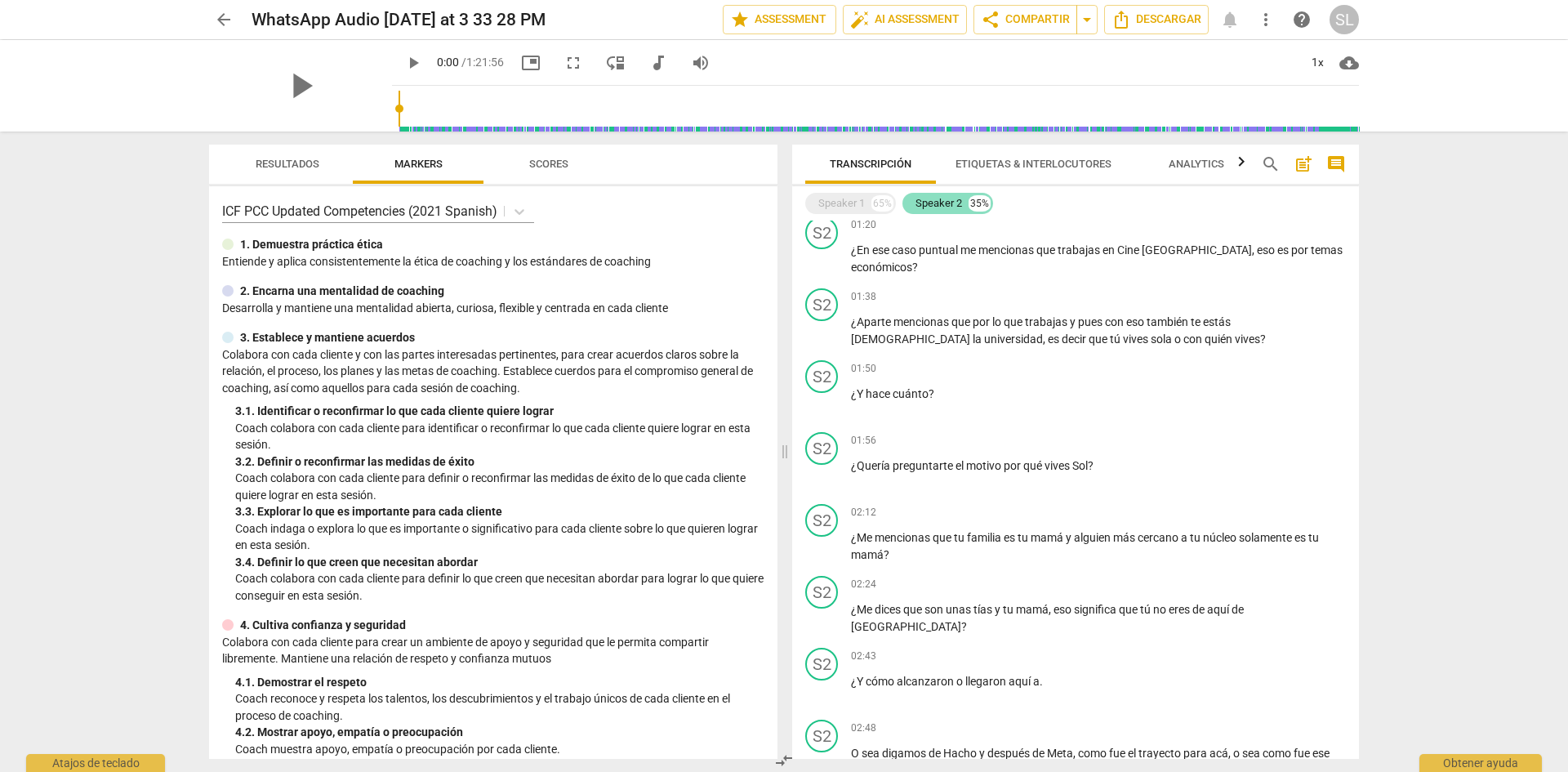
scroll to position [183, 0]
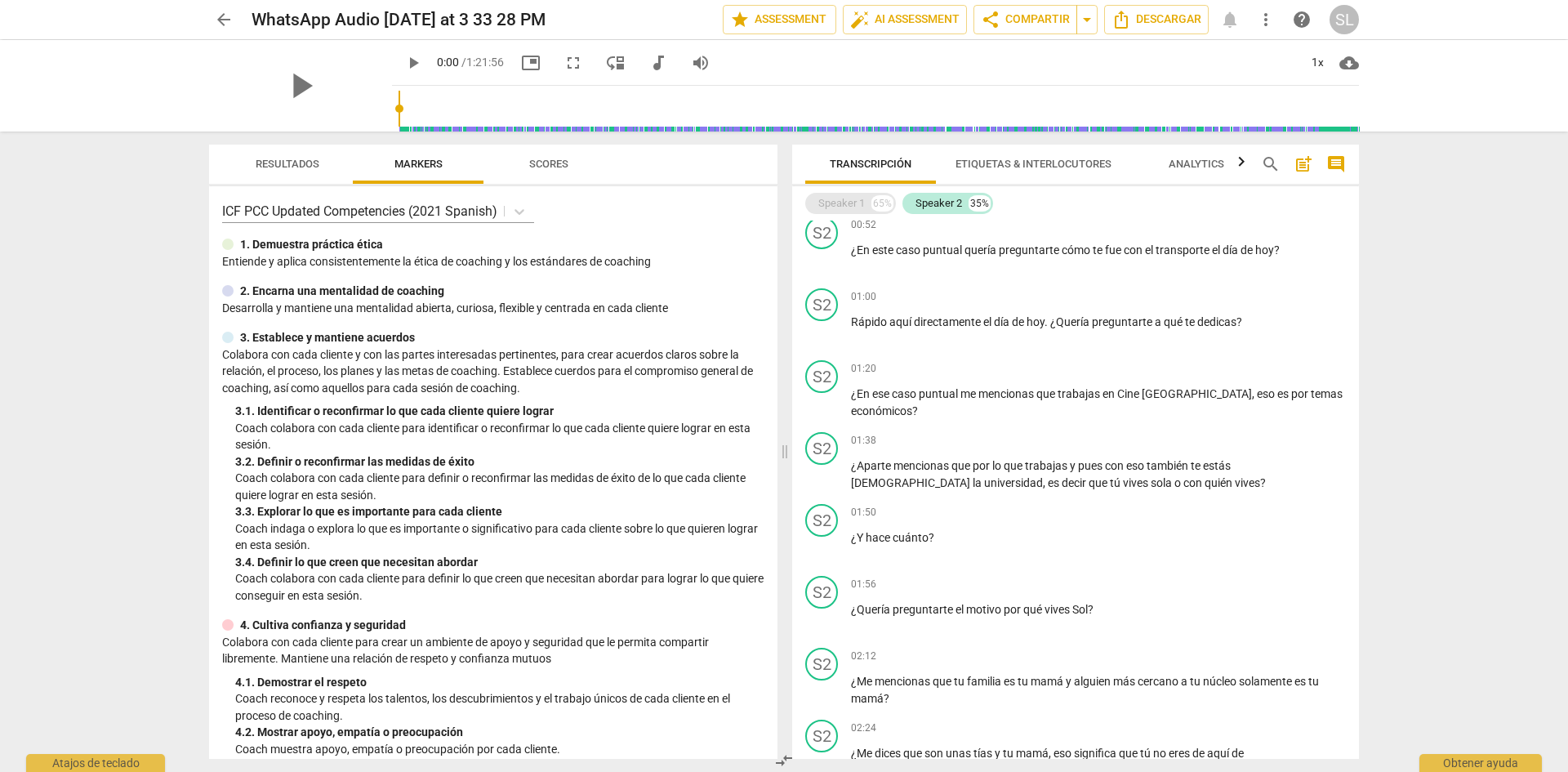
click at [860, 206] on div "Speaker 1" at bounding box center [841, 202] width 47 height 17
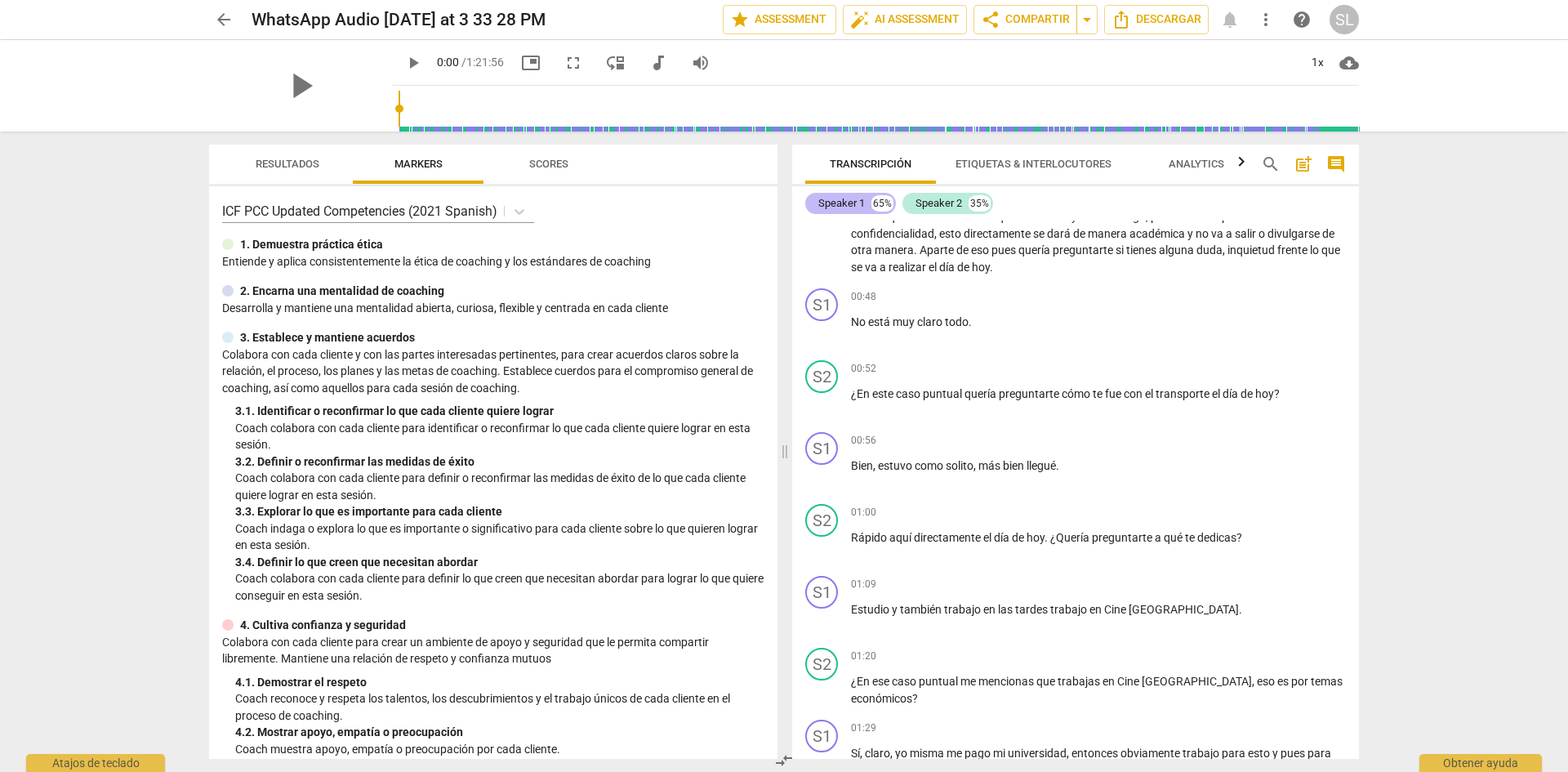
scroll to position [326, 0]
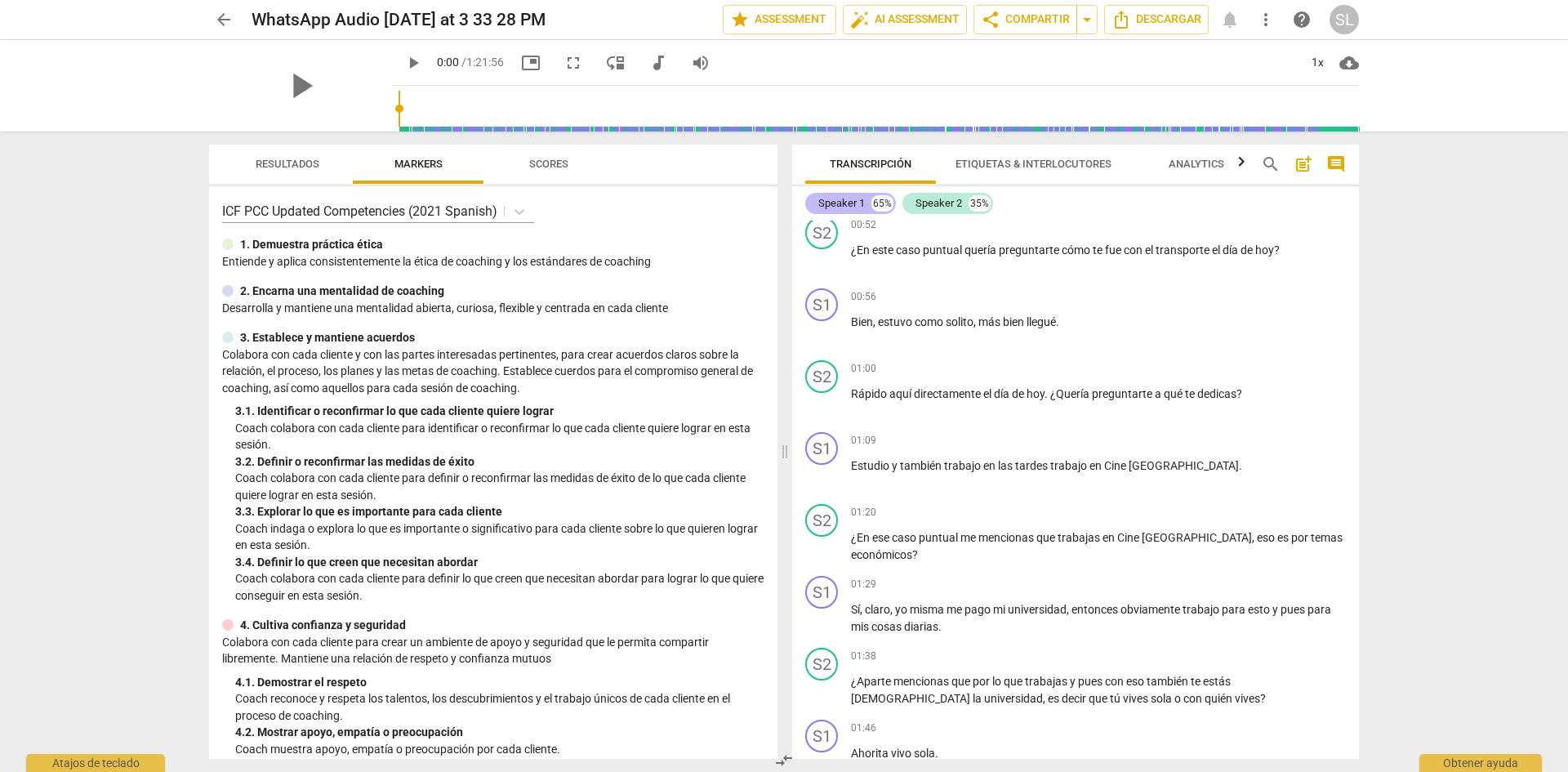
click at [844, 211] on div "Speaker 1 65%" at bounding box center [850, 203] width 91 height 21
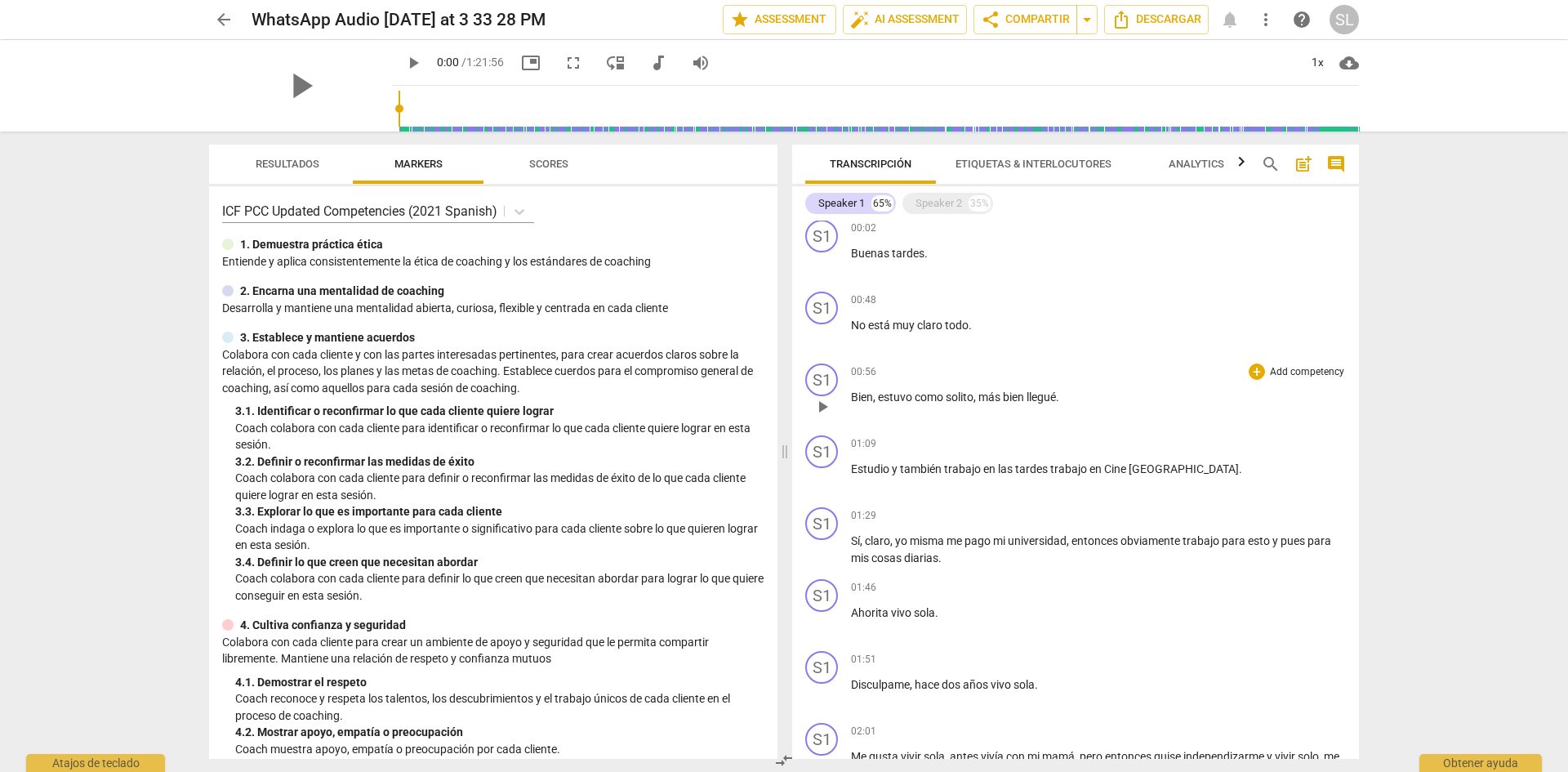
scroll to position [0, 0]
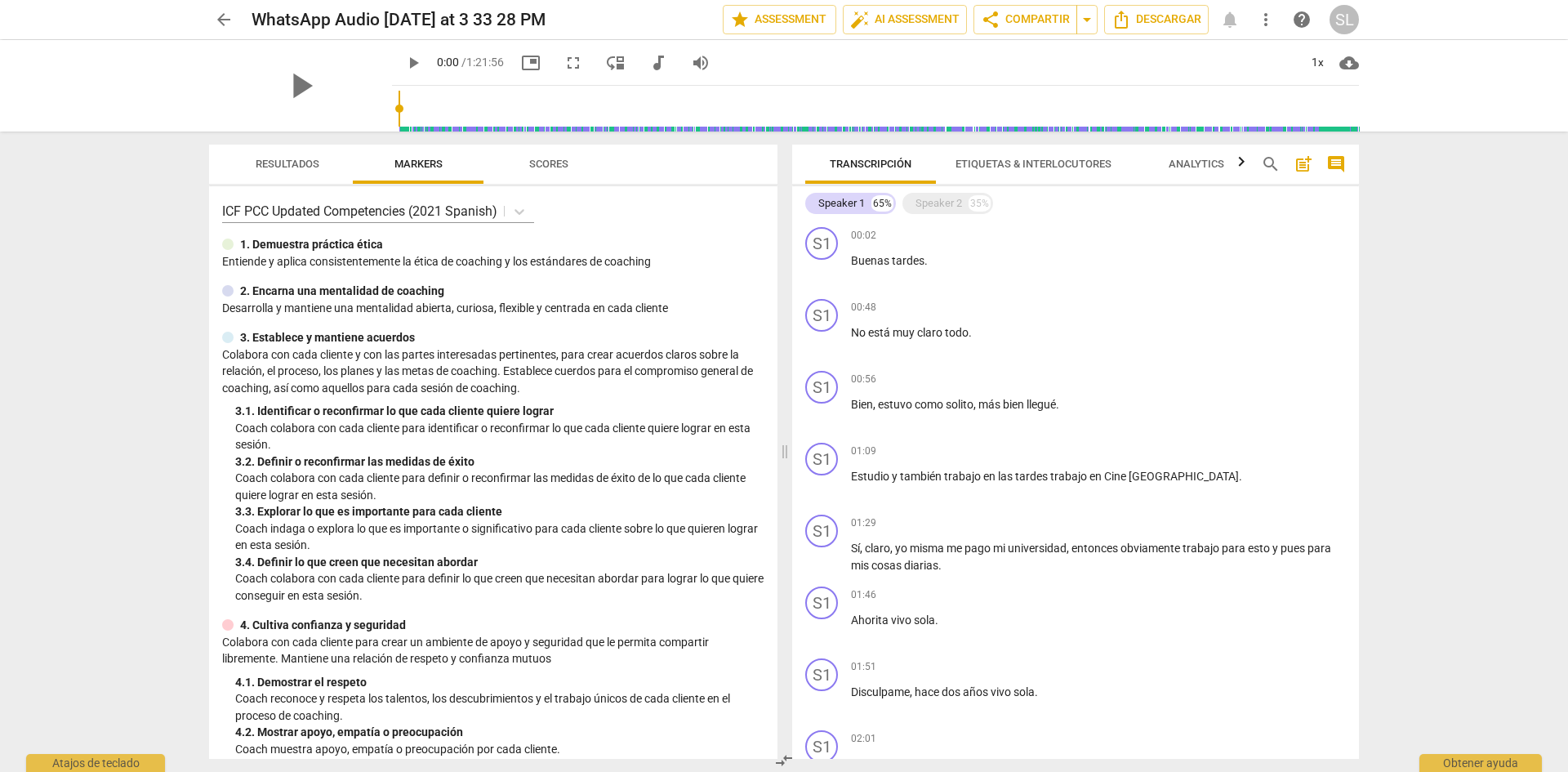
drag, startPoint x: 910, startPoint y: 210, endPoint x: 902, endPoint y: 208, distance: 8.2
click at [910, 210] on div "Speaker 2 35%" at bounding box center [948, 203] width 91 height 21
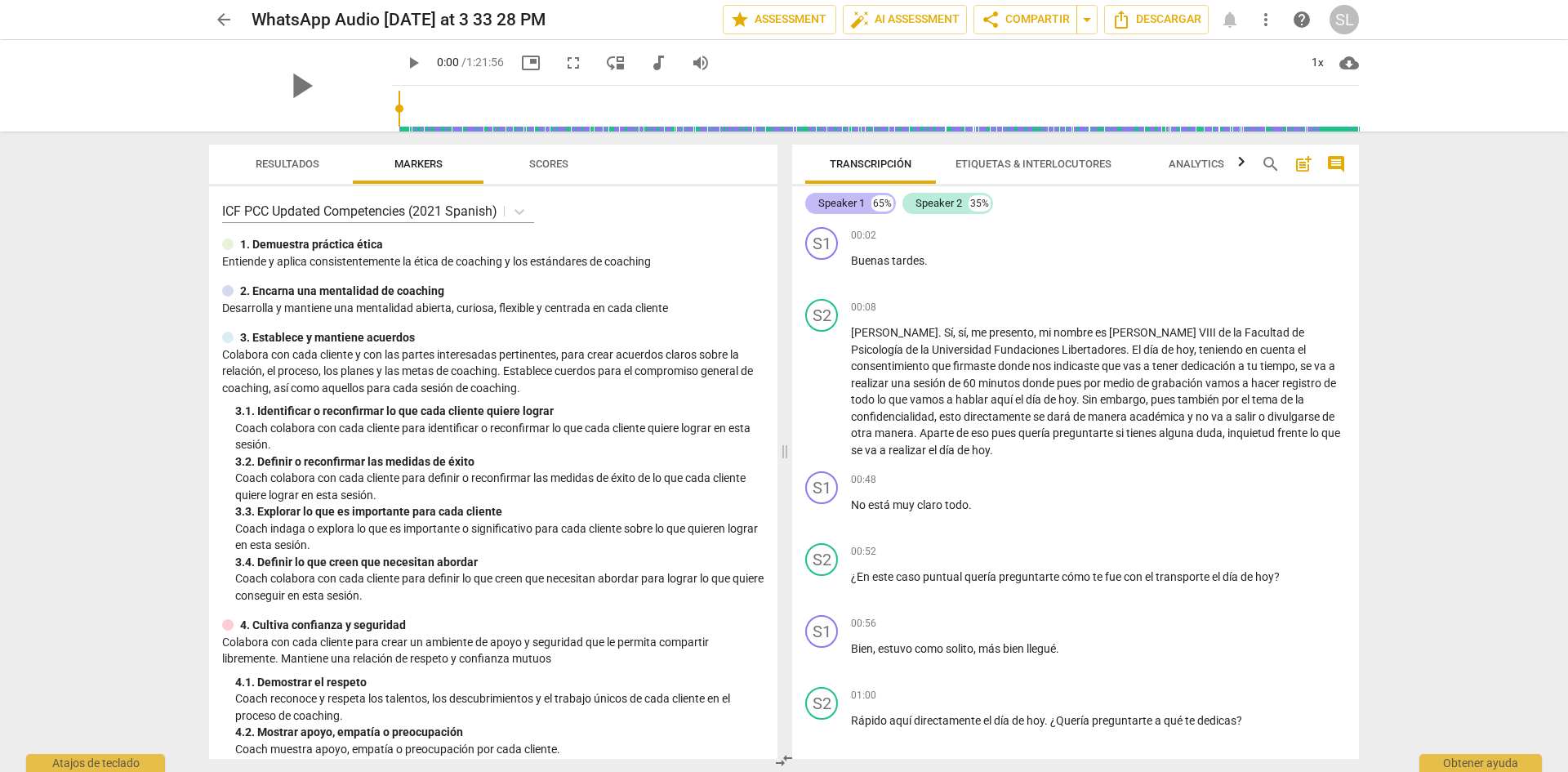
click at [876, 211] on div "Speaker 1 65%" at bounding box center [850, 203] width 91 height 21
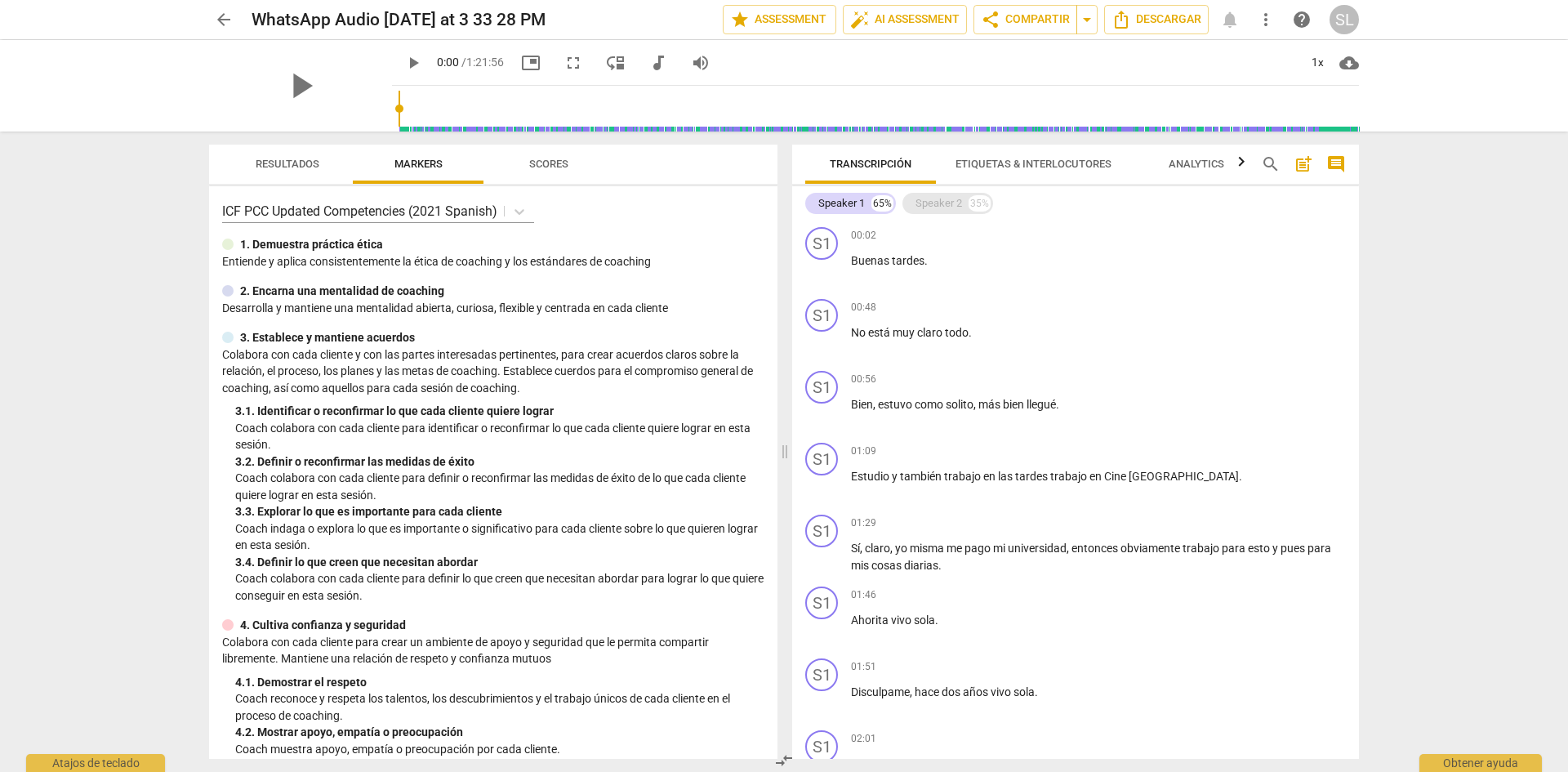
click at [962, 202] on div "Speaker 2 35%" at bounding box center [948, 203] width 91 height 21
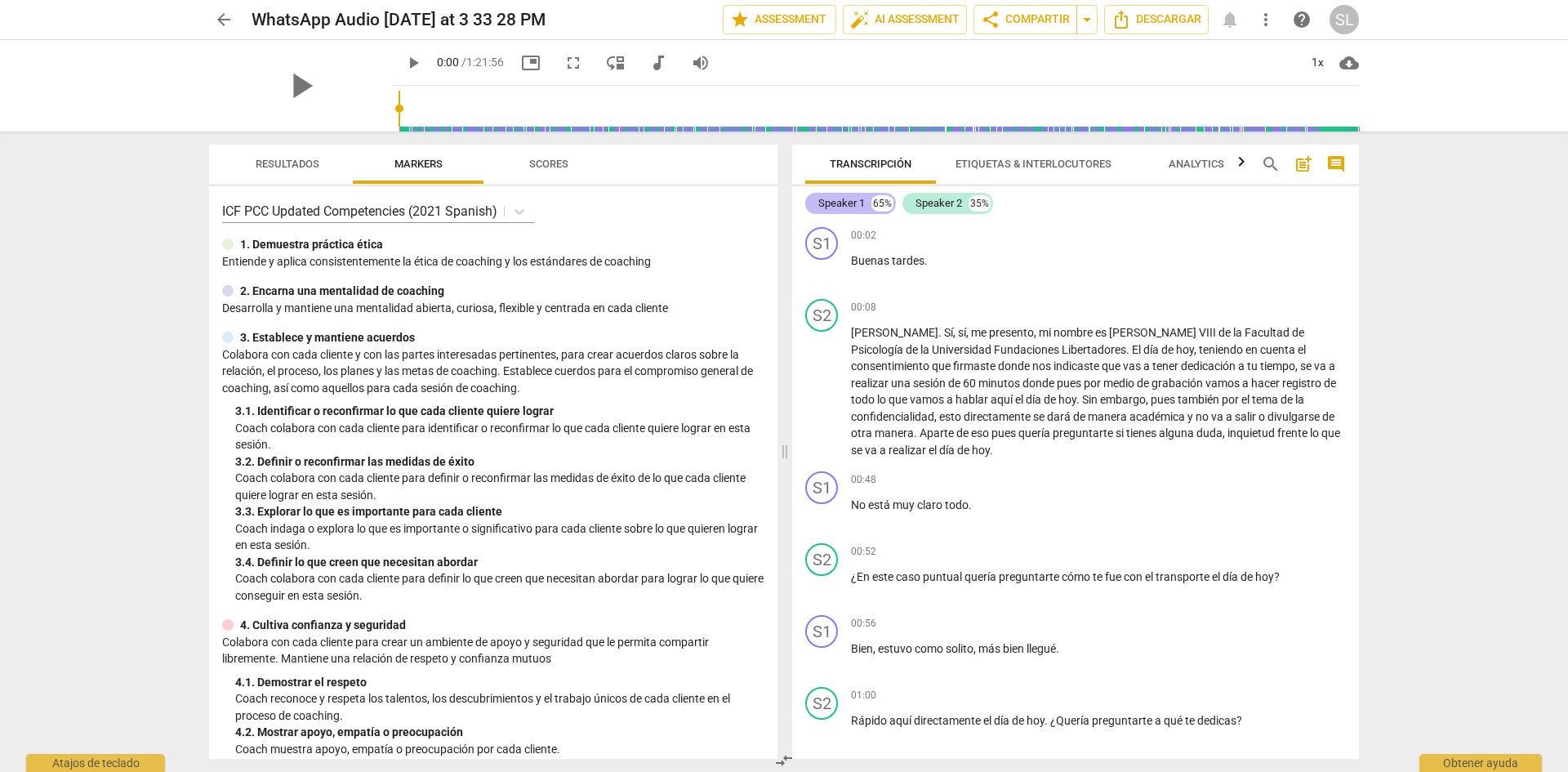
click at [843, 202] on div "Speaker 1" at bounding box center [841, 202] width 47 height 17
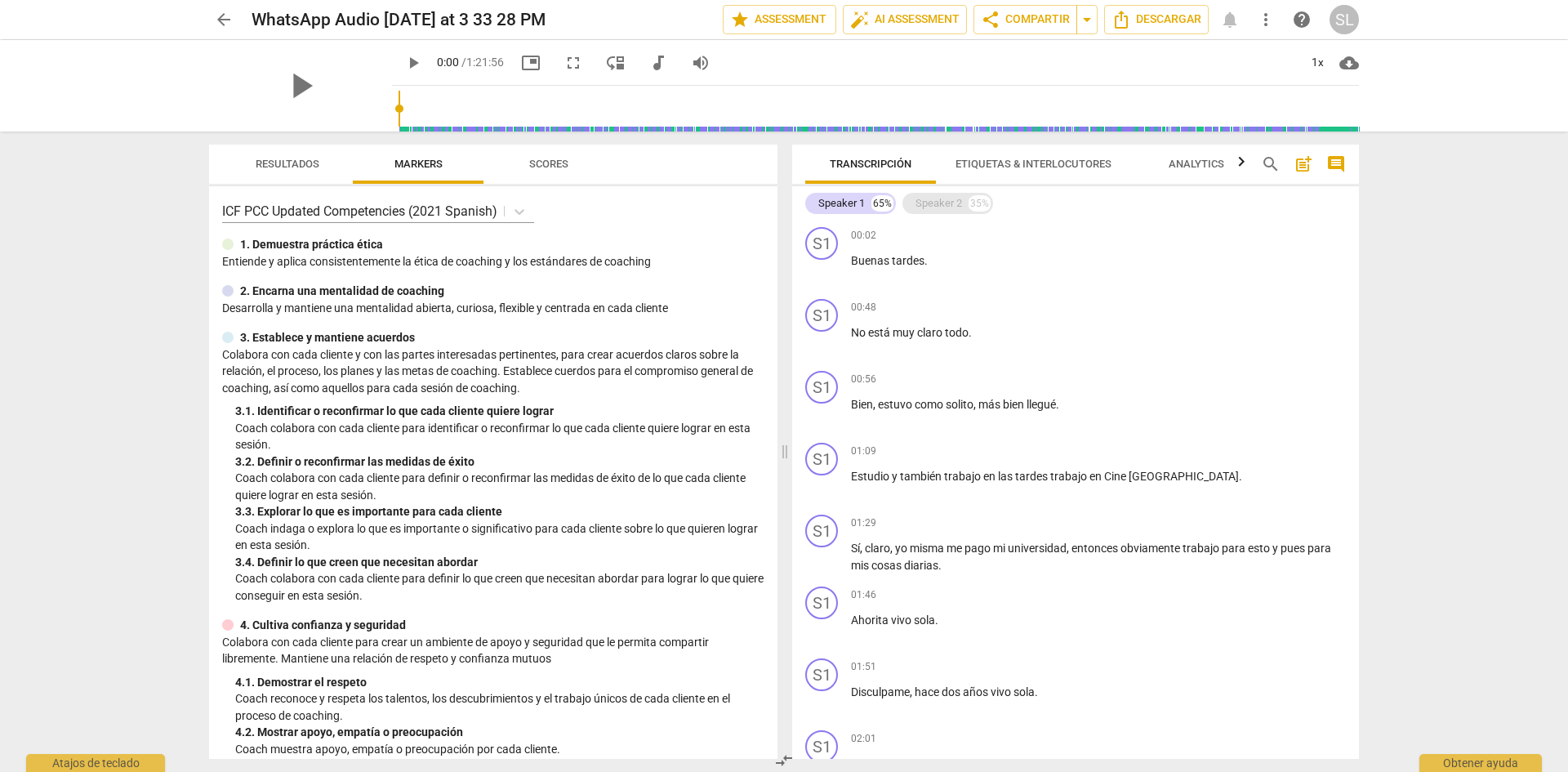
click at [924, 207] on div "Speaker 2" at bounding box center [939, 202] width 47 height 17
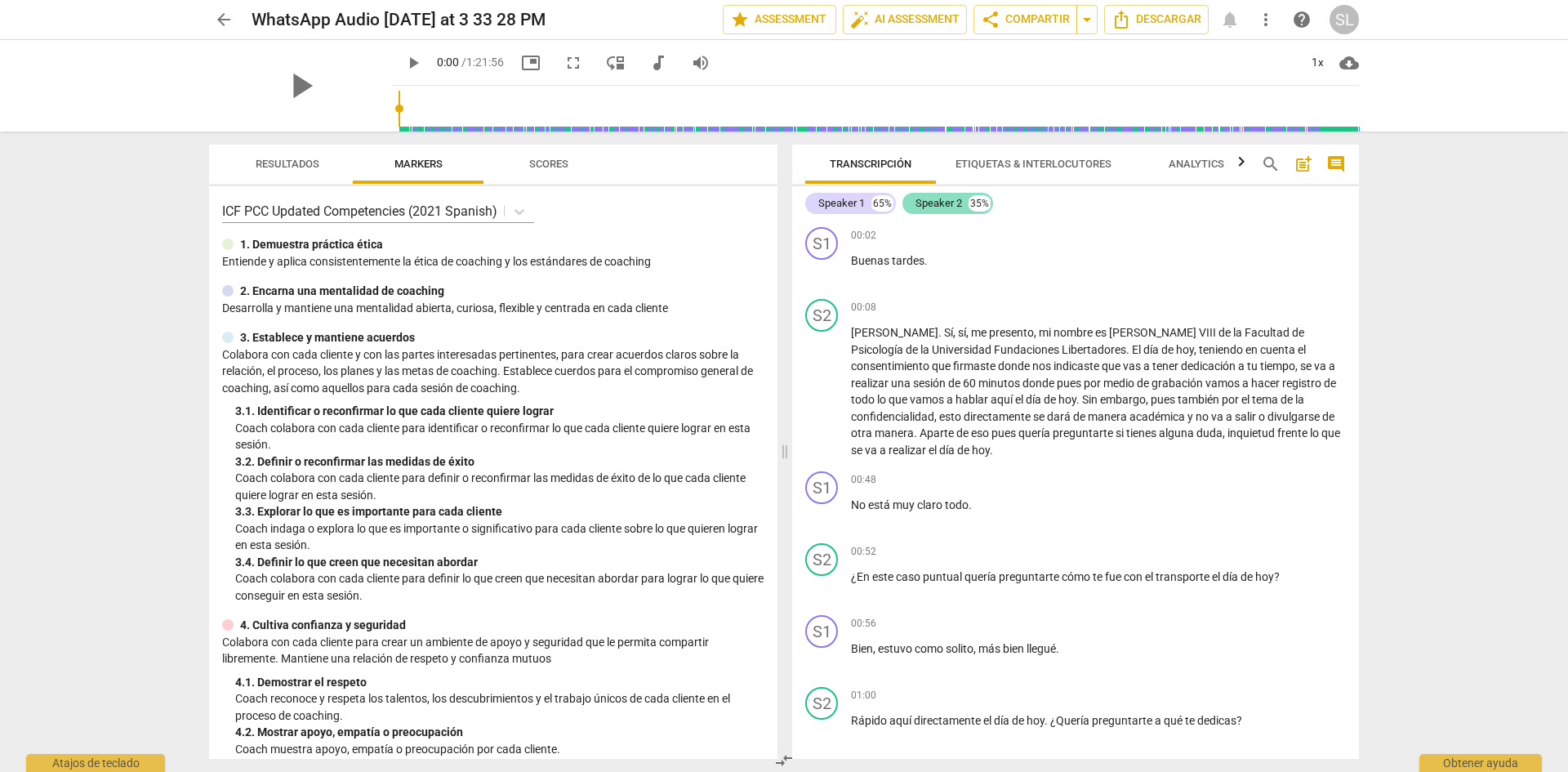
click at [924, 207] on div "Speaker 2" at bounding box center [939, 202] width 47 height 17
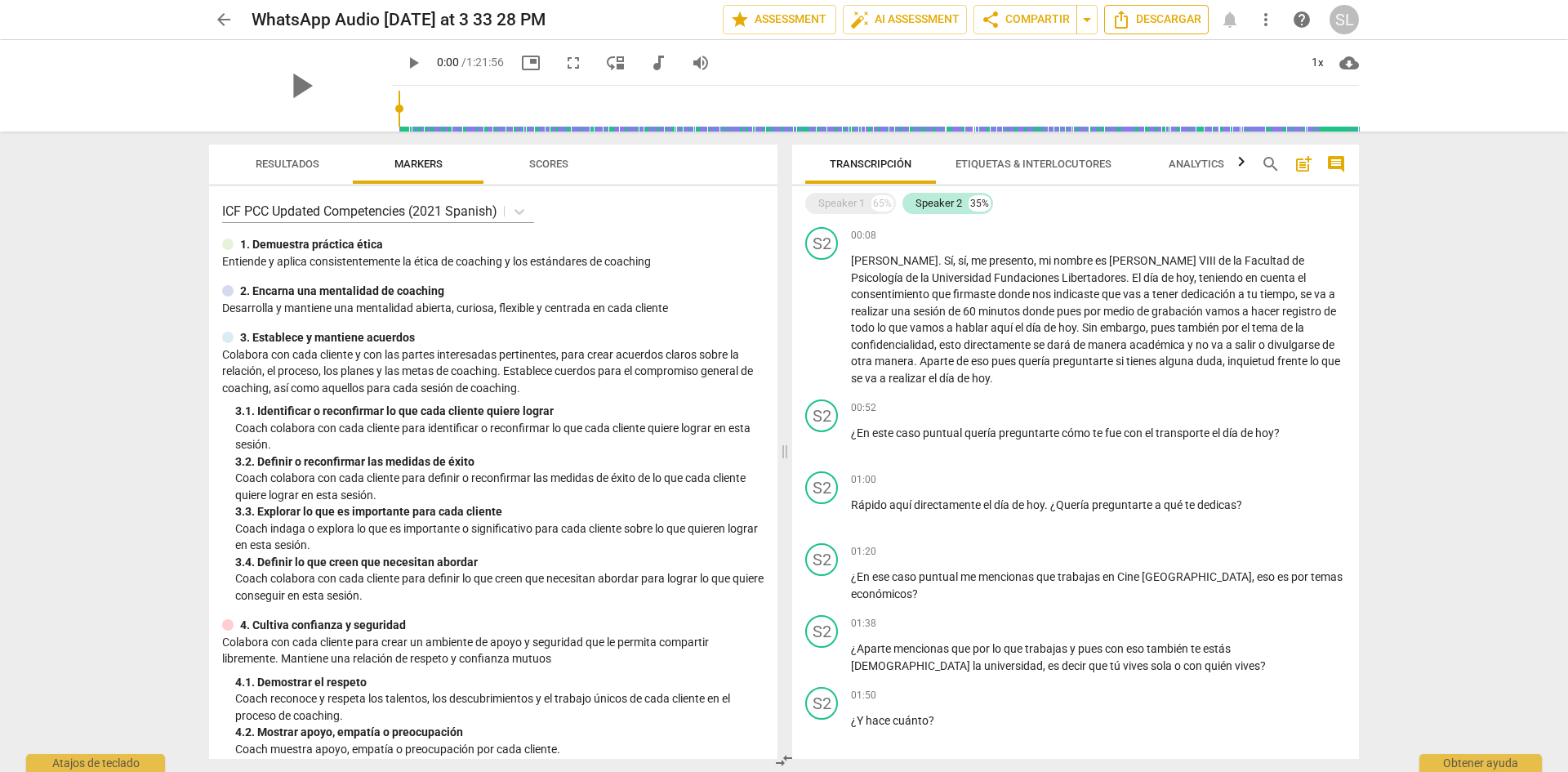
click at [1163, 13] on span "Descargar" at bounding box center [1157, 19] width 90 height 19
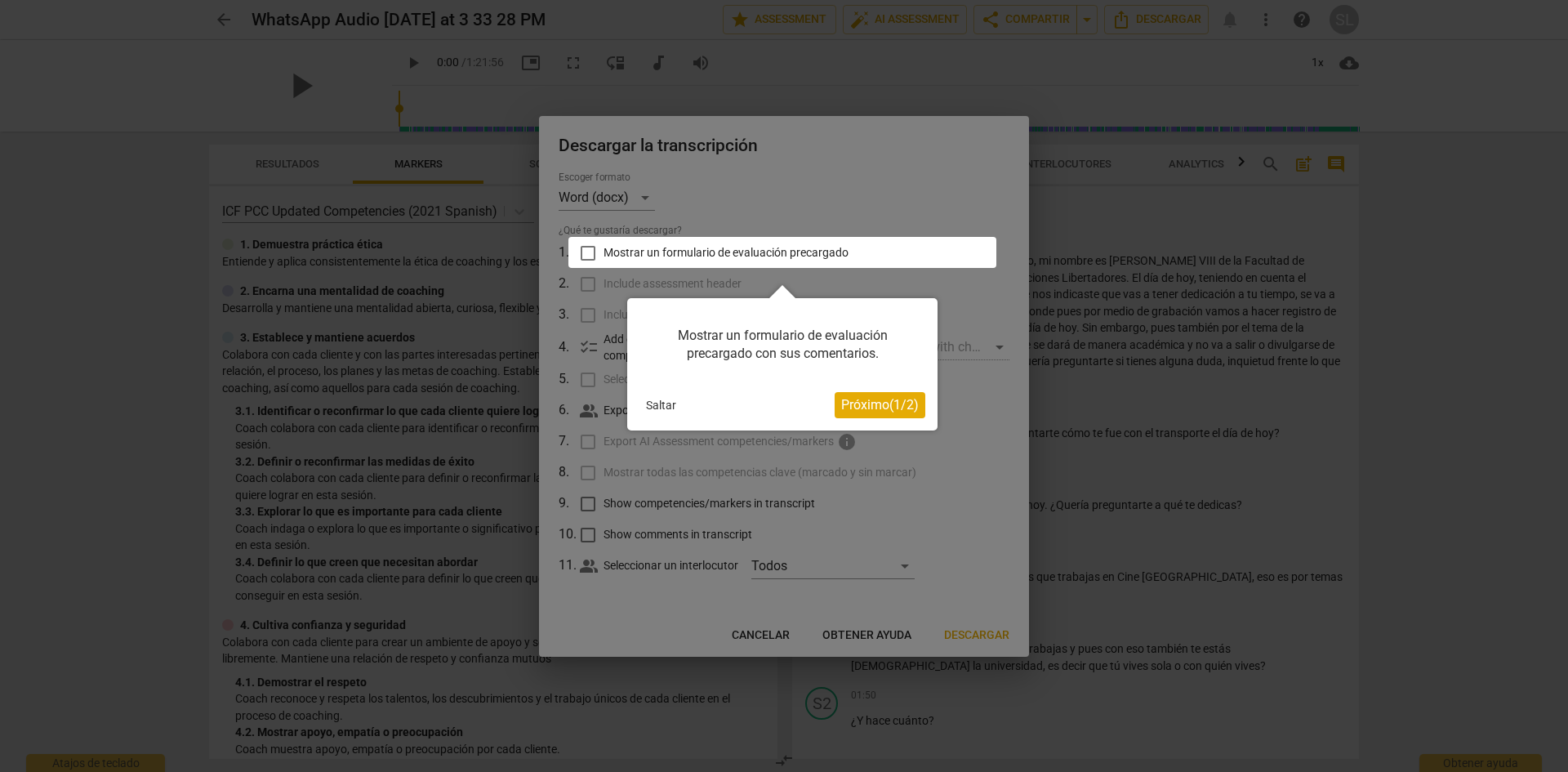
click at [886, 403] on span "Próximo ( 1 / 2 )" at bounding box center [880, 405] width 78 height 16
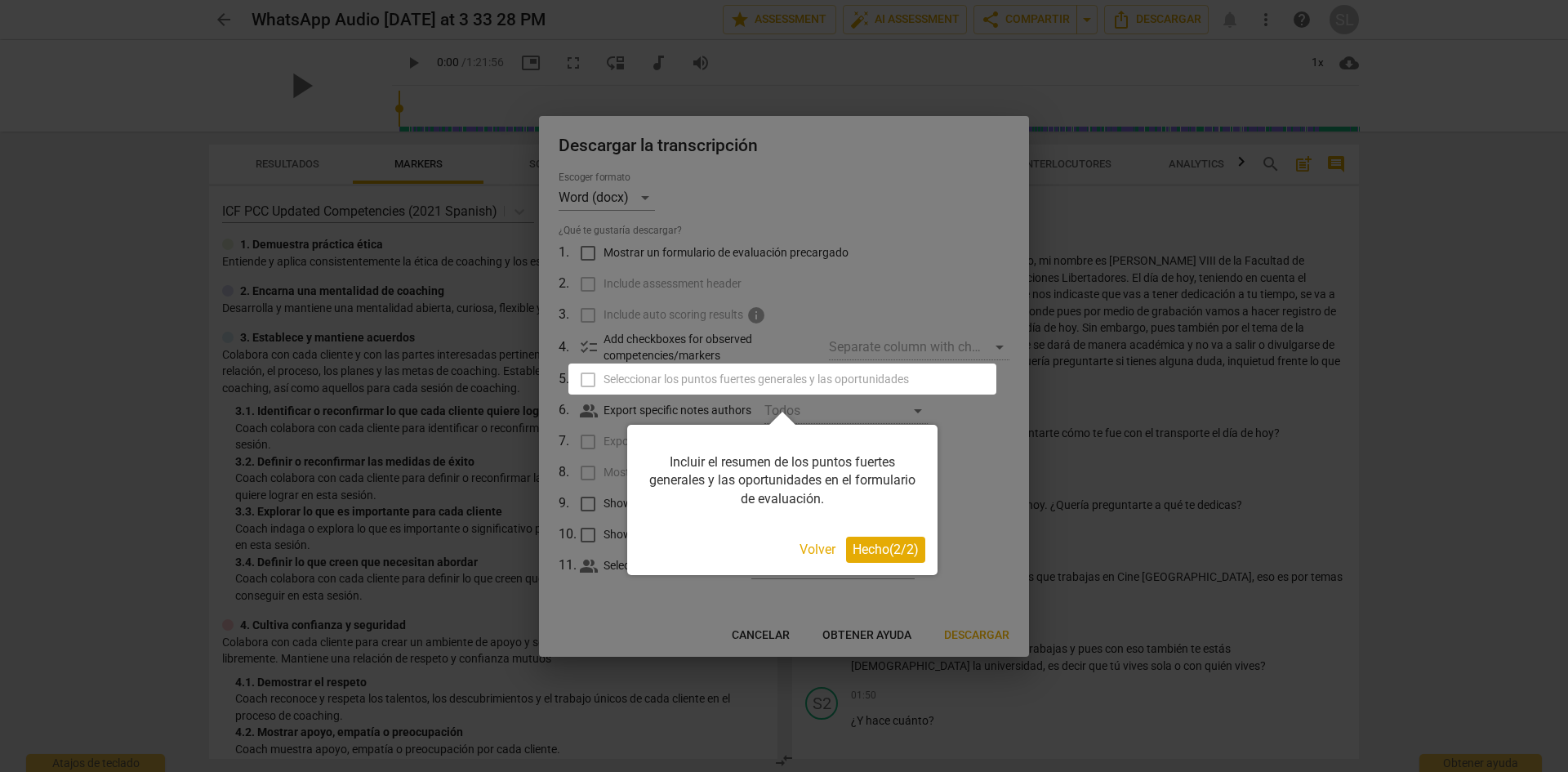
click at [846, 549] on button "Hecho ( 2 / 2 )" at bounding box center [885, 549] width 79 height 26
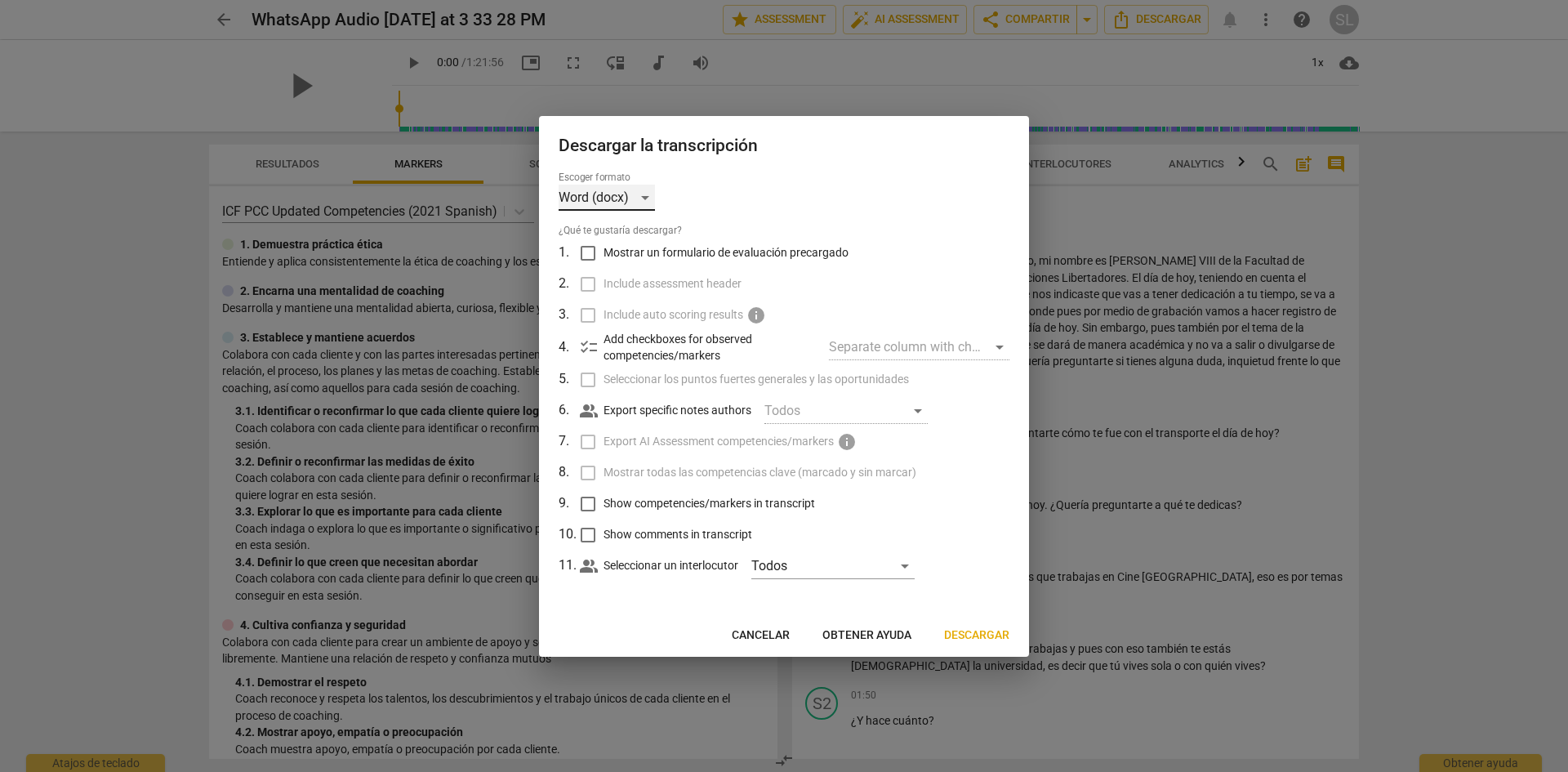
click at [641, 187] on div "Word (docx)" at bounding box center [607, 198] width 96 height 26
click at [685, 195] on li "Word (docx)" at bounding box center [639, 198] width 160 height 39
click at [791, 564] on div "Todos" at bounding box center [834, 566] width 164 height 26
click at [805, 595] on span "Speaker 2" at bounding box center [844, 605] width 92 height 19
checkbox input "true"
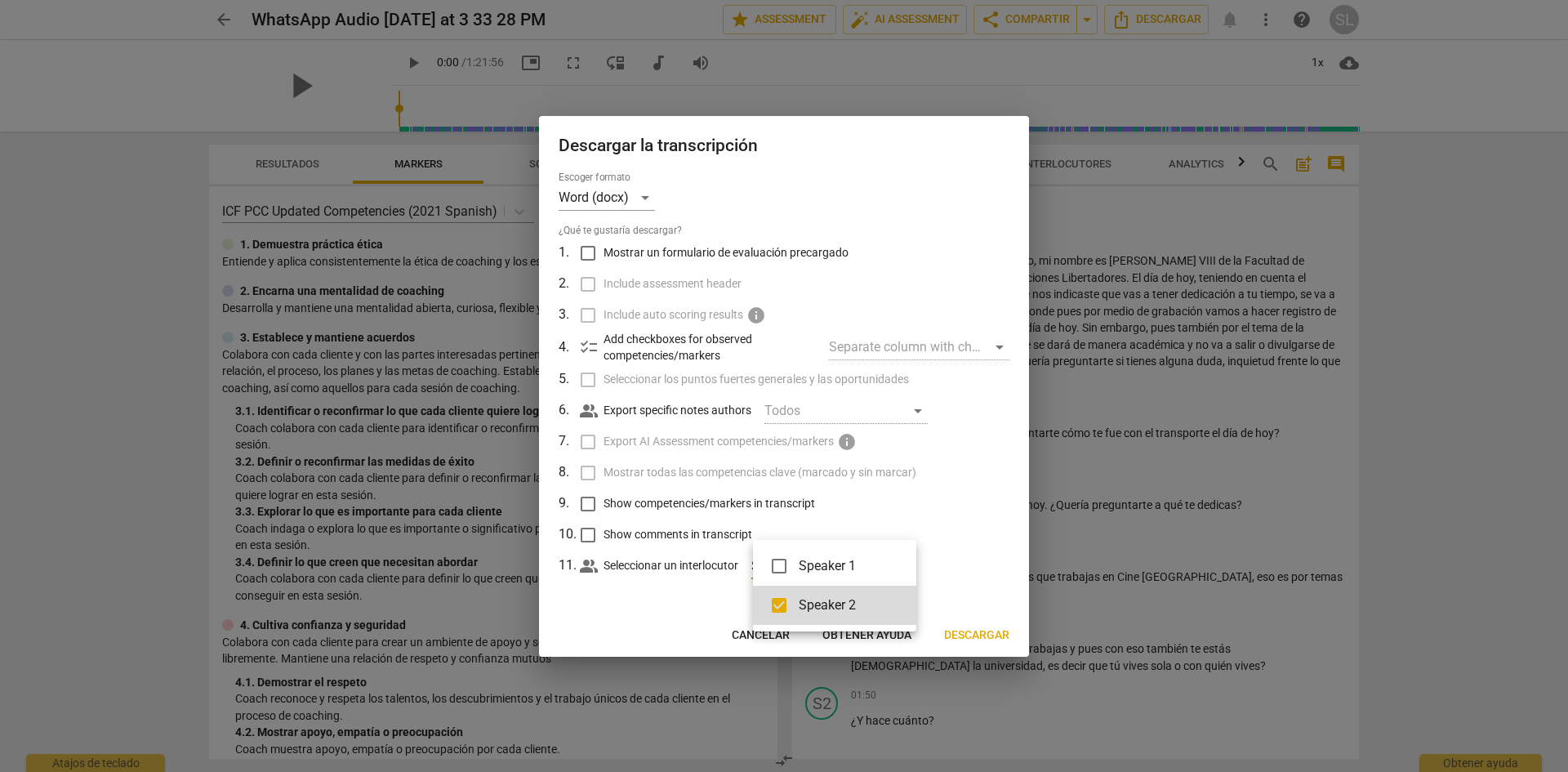
click at [639, 596] on div at bounding box center [784, 386] width 1568 height 772
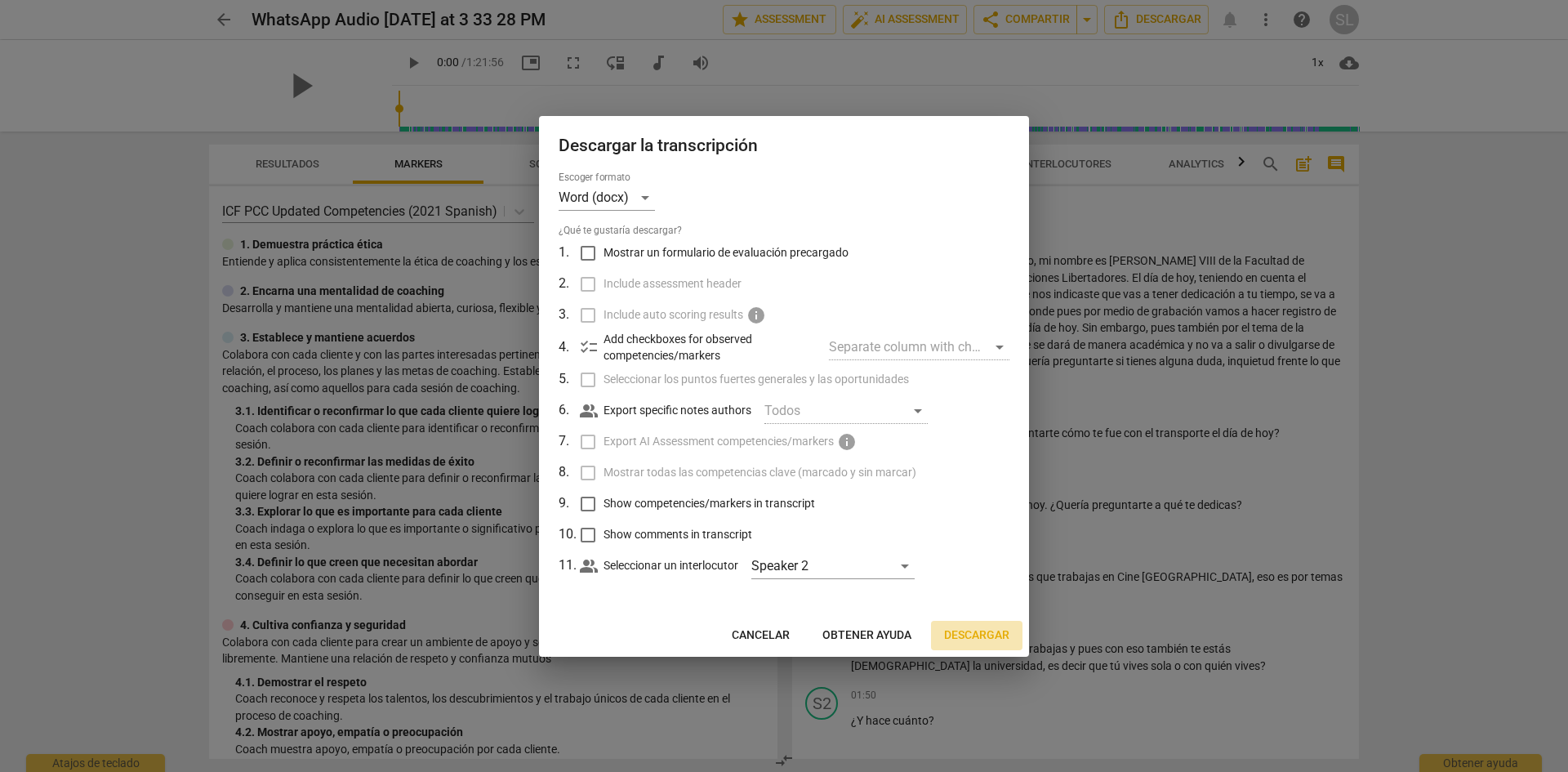
click at [958, 627] on span "Descargar" at bounding box center [977, 635] width 65 height 17
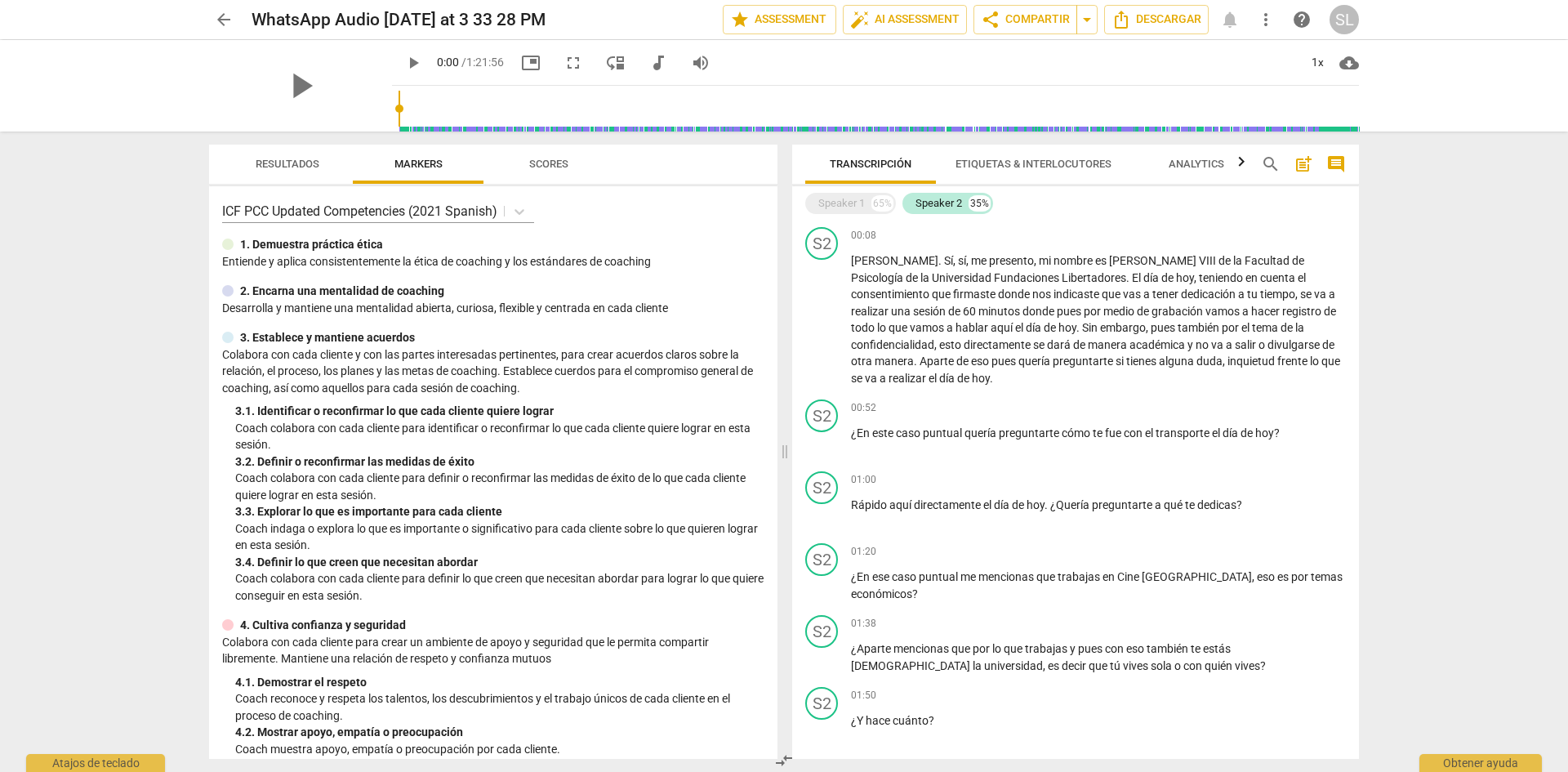
drag, startPoint x: 991, startPoint y: 1, endPoint x: 164, endPoint y: 81, distance: 830.9
click at [164, 81] on div "play_arrow play_arrow 0:00 / 1:21:56 picture_in_picture fullscreen move_down au…" at bounding box center [784, 86] width 1543 height 92
click at [1024, 16] on span "share Compartir" at bounding box center [1025, 19] width 89 height 19
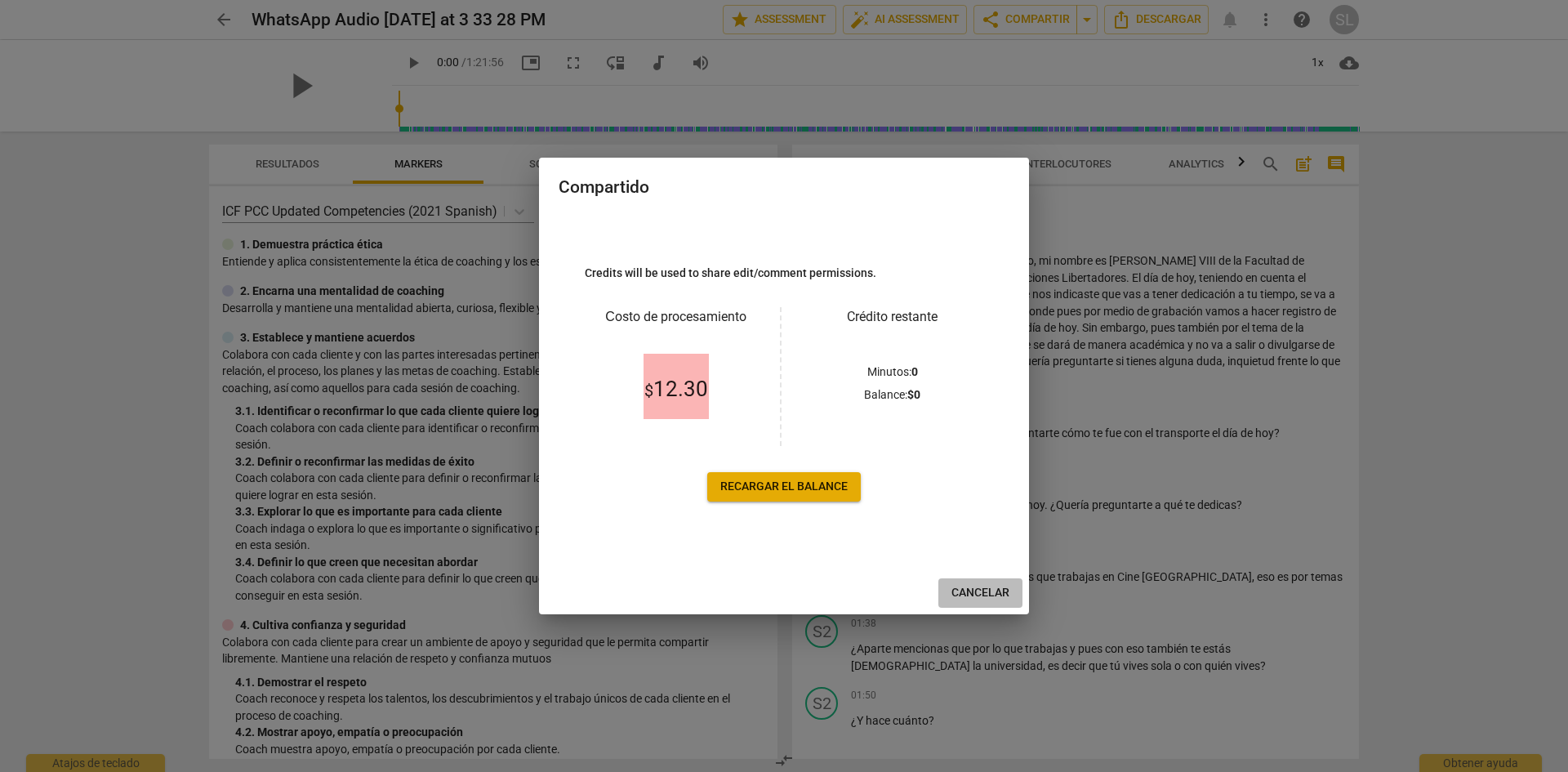
click at [1011, 590] on button "Cancelar" at bounding box center [981, 593] width 84 height 29
